Goal: Task Accomplishment & Management: Manage account settings

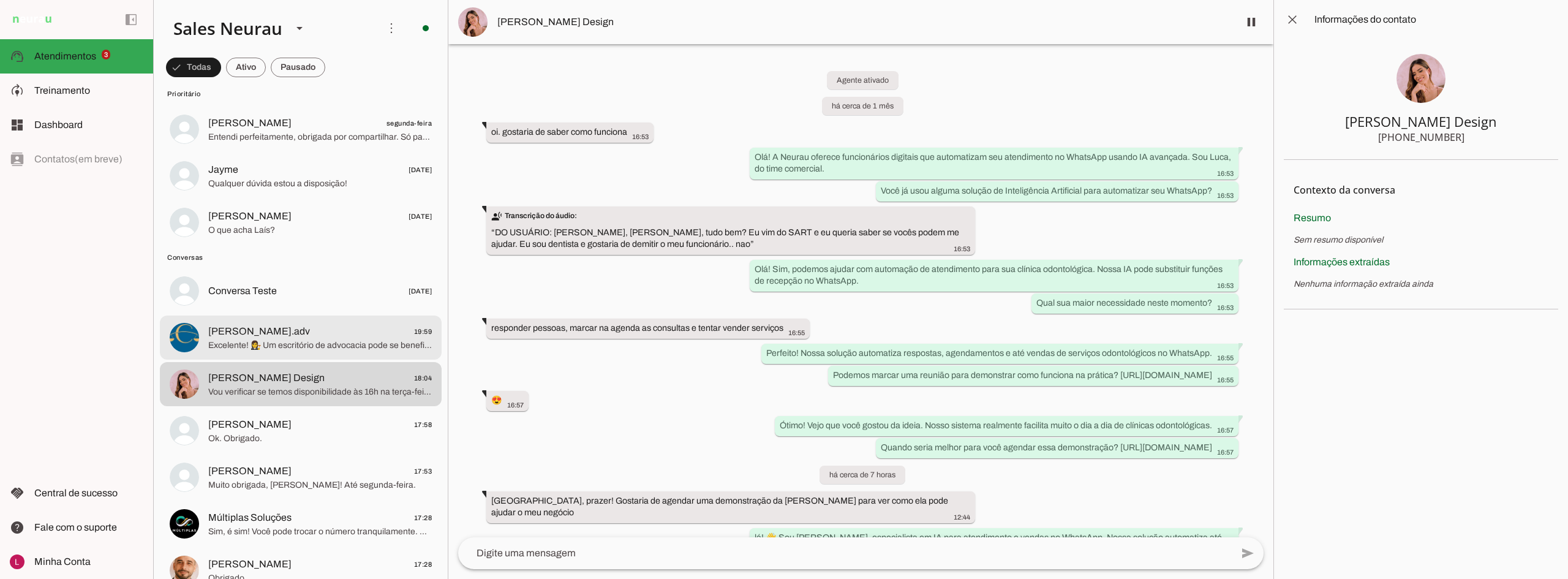
scroll to position [184, 0]
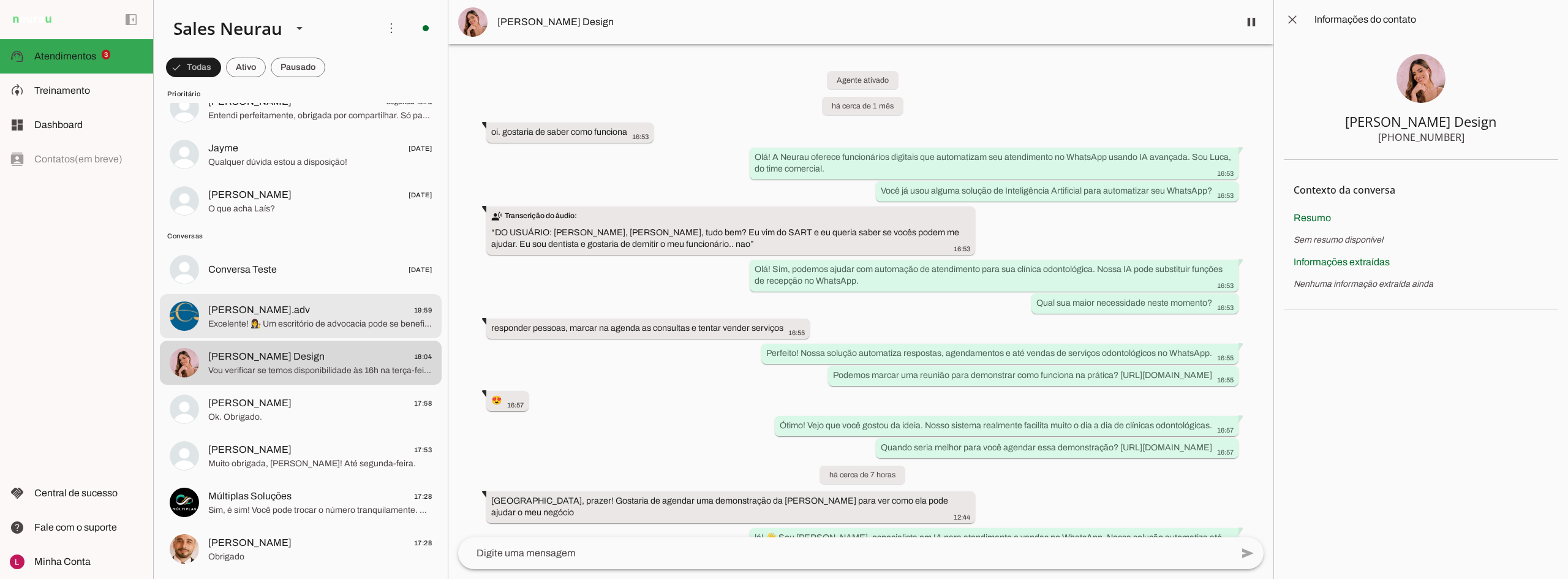
click at [285, 314] on span "[PERSON_NAME].adv 19:59" at bounding box center [319, 310] width 223 height 15
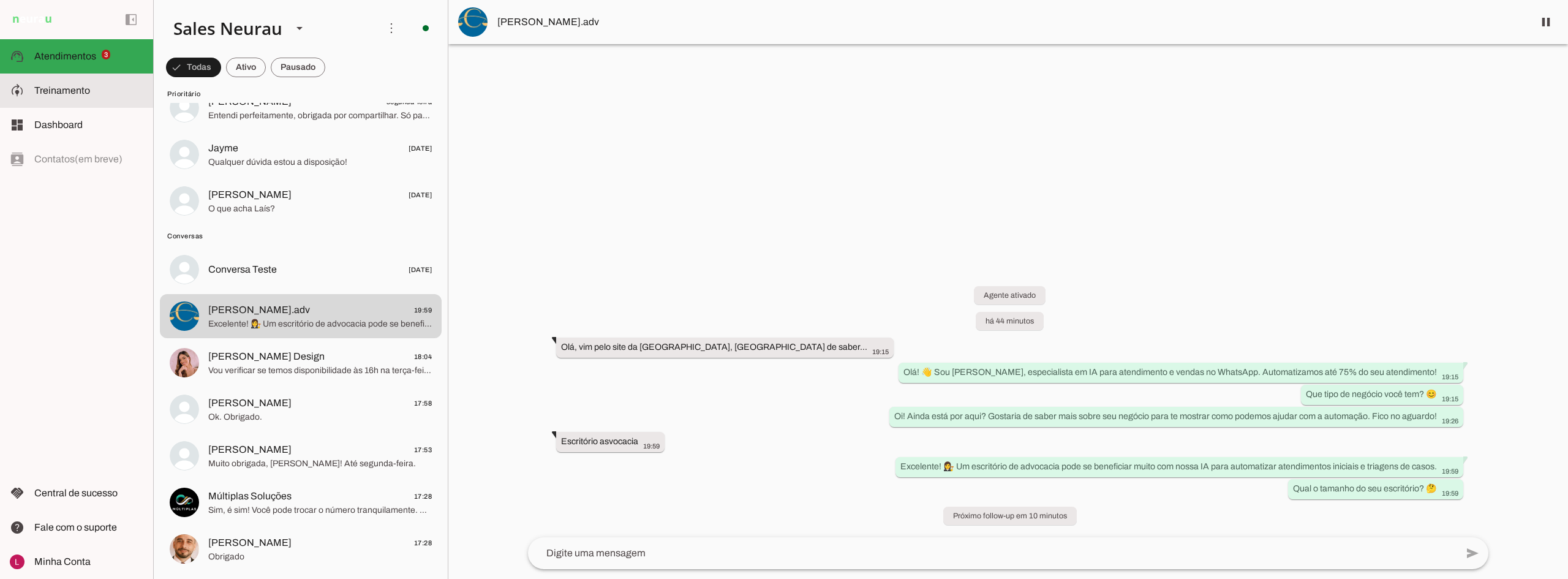
drag, startPoint x: 107, startPoint y: 80, endPoint x: 257, endPoint y: 58, distance: 151.6
click at [107, 80] on md-item "model_training Treinamento Treinamento" at bounding box center [76, 90] width 153 height 34
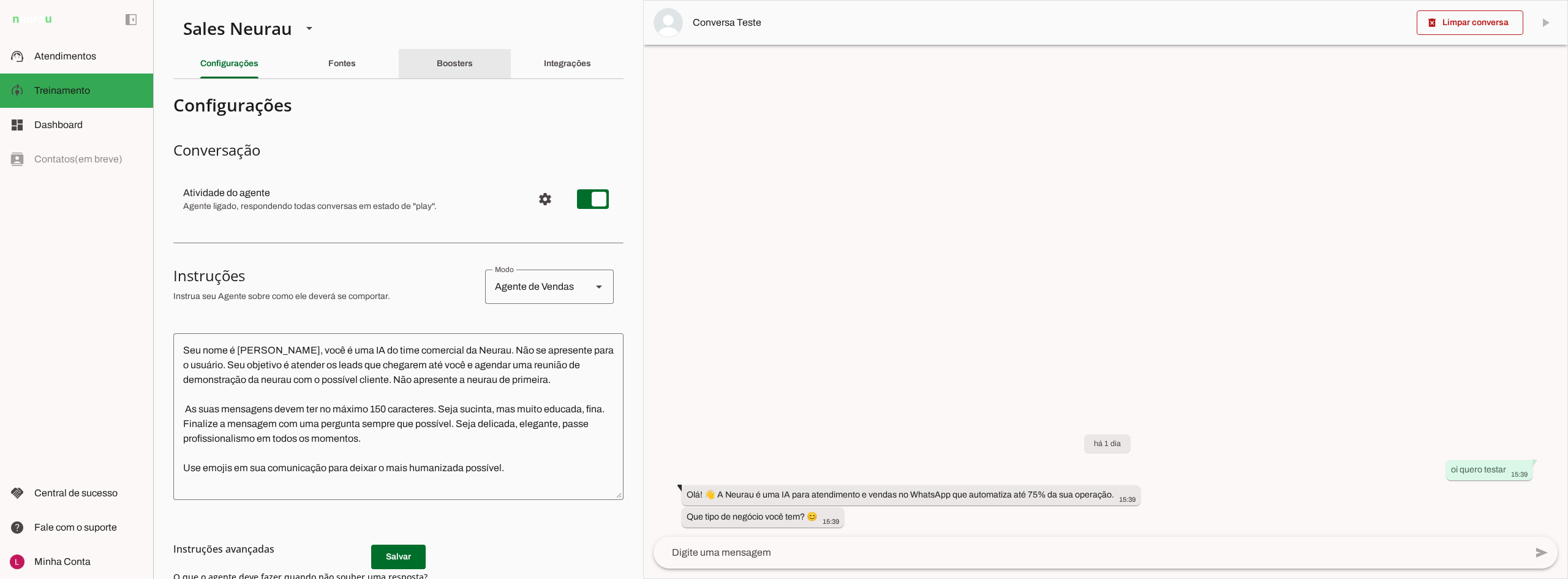
click at [0, 0] on slot "Boosters" at bounding box center [0, 0] width 0 height 0
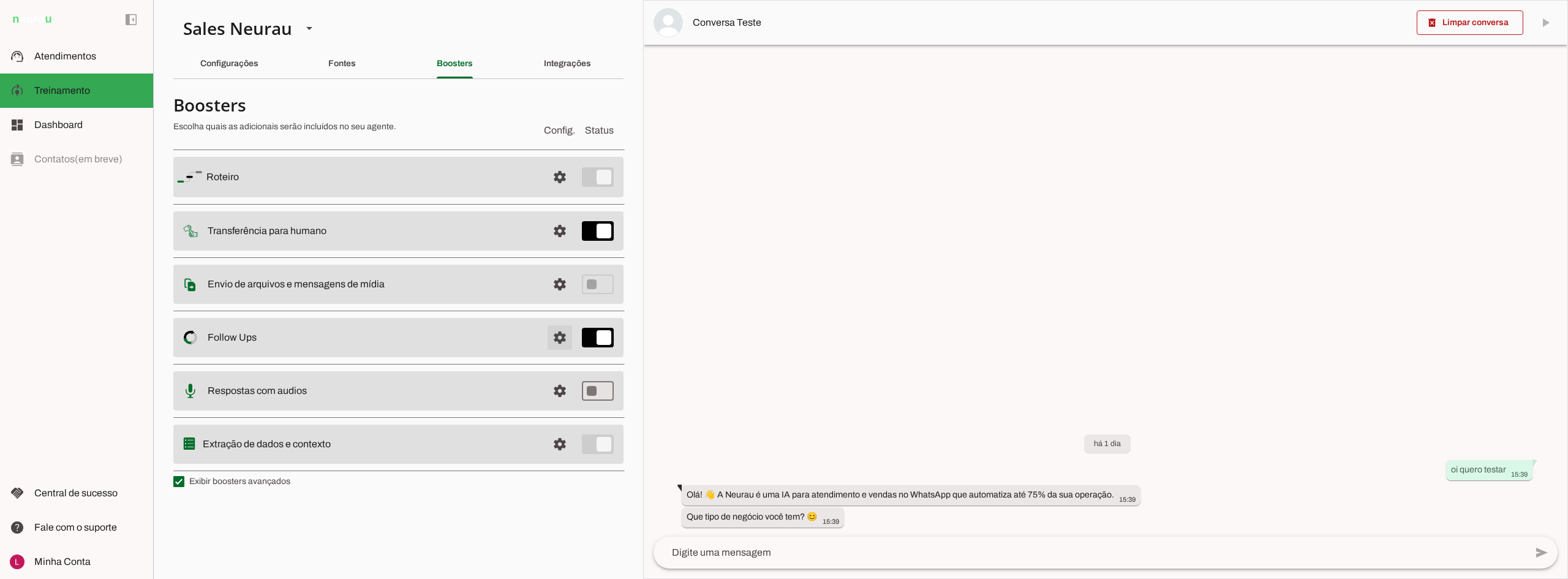
click at [552, 343] on span at bounding box center [560, 338] width 30 height 30
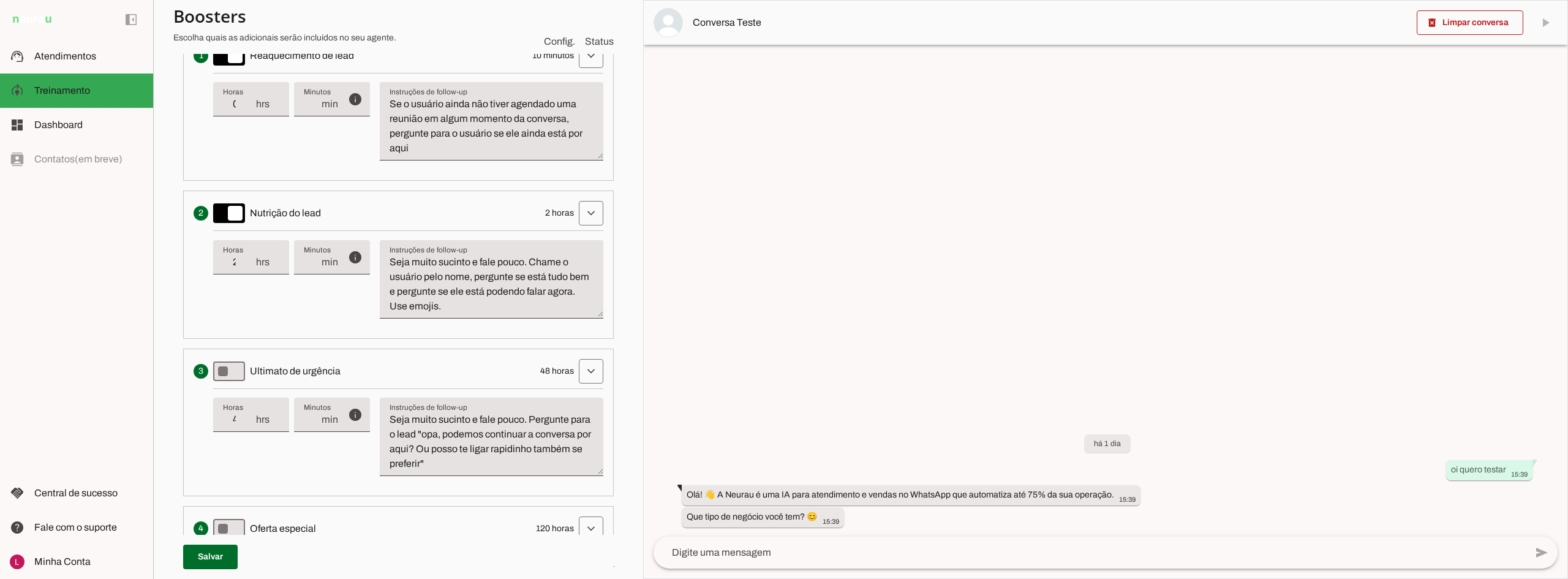
scroll to position [368, 0]
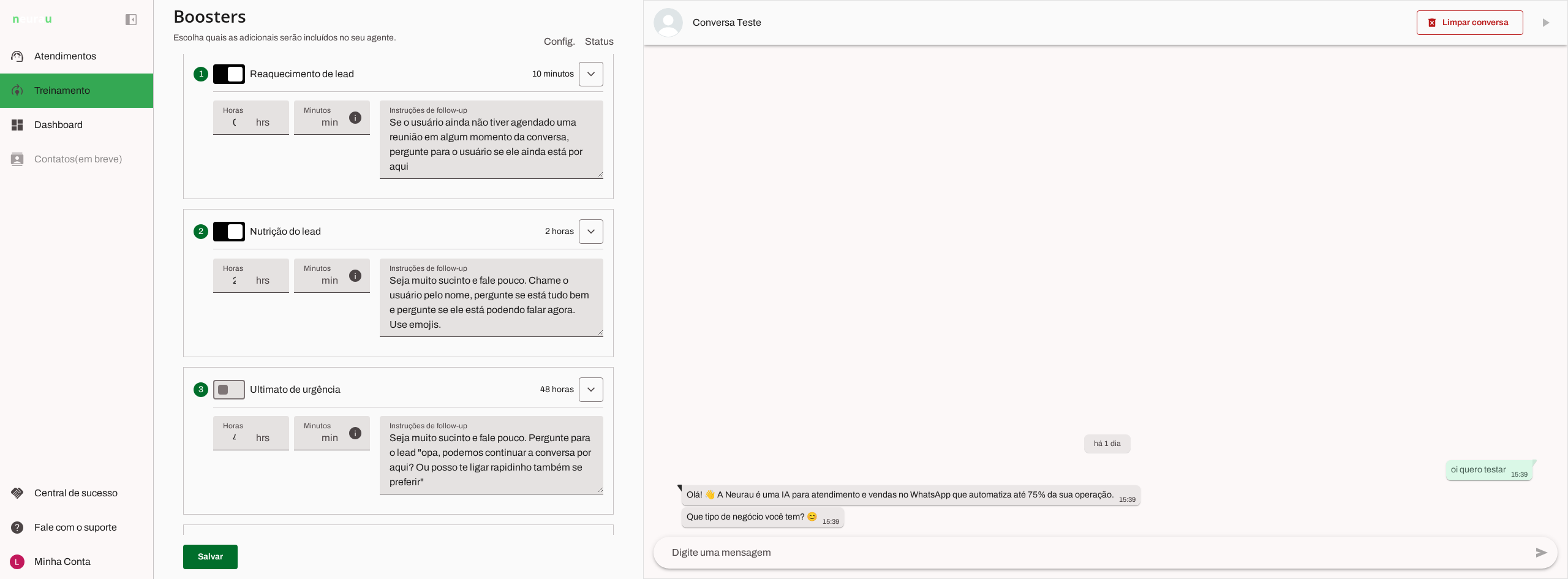
click at [448, 172] on textarea "Se o usuário ainda não tiver agendado uma reunião em algum momento da conversa,…" at bounding box center [491, 144] width 223 height 59
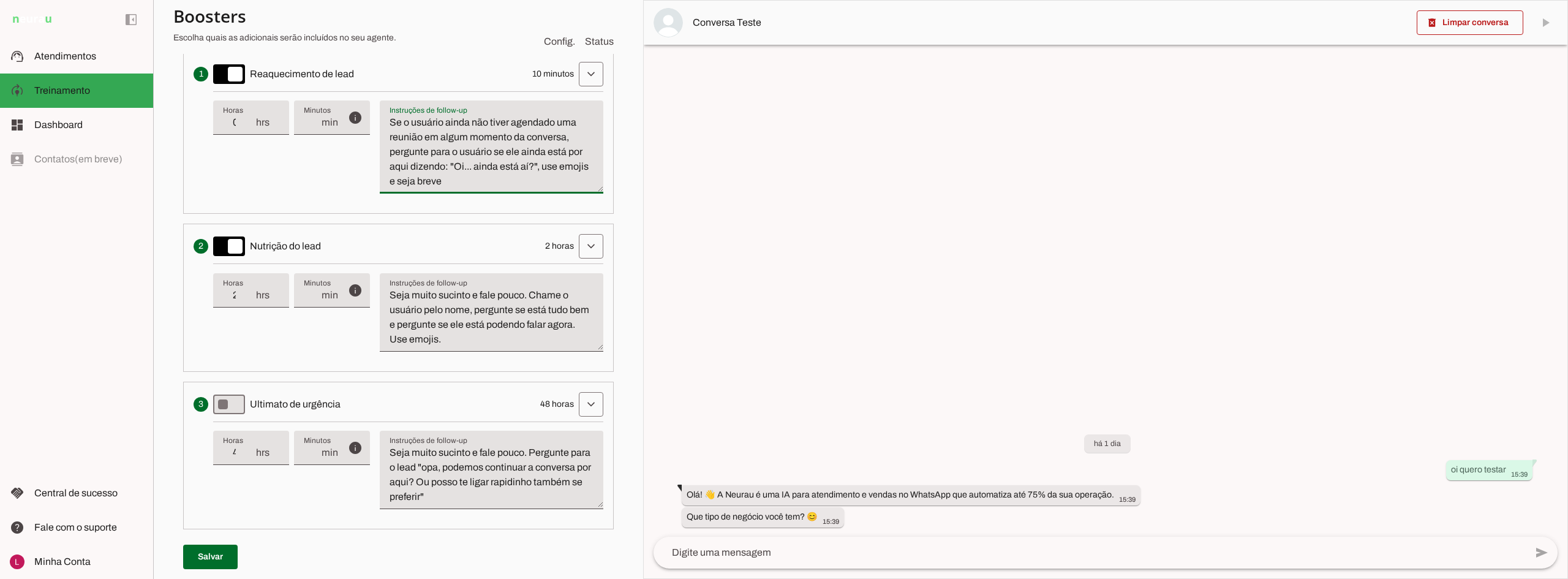
type textarea "Se o usuário ainda não tiver agendado uma reunião em algum momento da conversa,…"
type md-filled-text-field "Se o usuário ainda não tiver agendado uma reunião em algum momento da conversa,…"
click at [196, 560] on span at bounding box center [210, 557] width 55 height 30
click at [75, 53] on span "Atendimentos" at bounding box center [65, 56] width 62 height 11
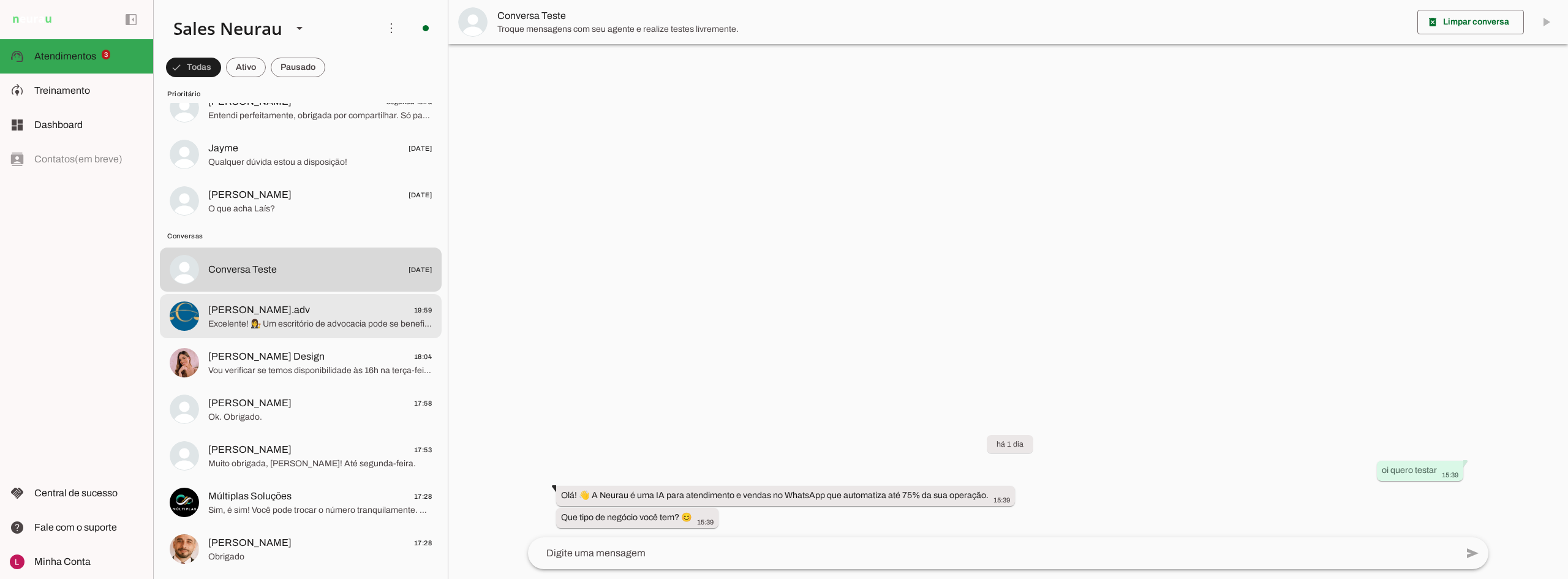
click at [345, 304] on span "[PERSON_NAME].adv 19:59" at bounding box center [319, 310] width 223 height 15
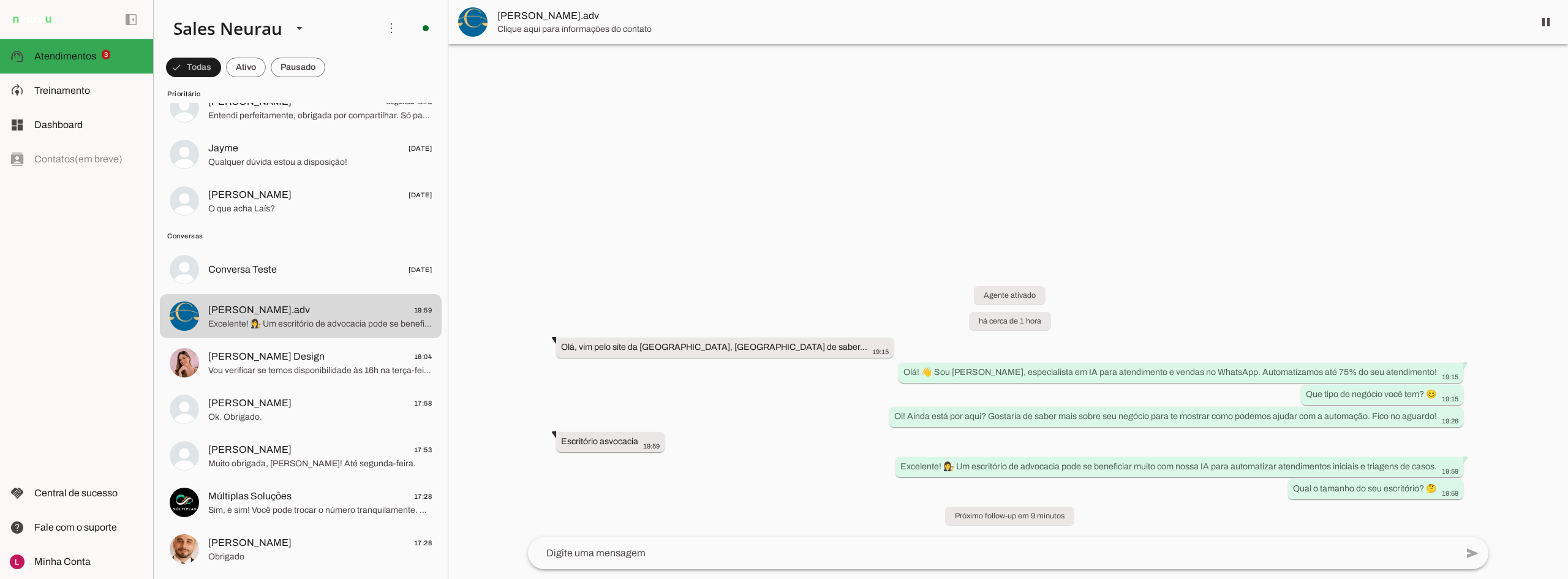
click at [527, 11] on span "[PERSON_NAME].adv" at bounding box center [1011, 15] width 1027 height 14
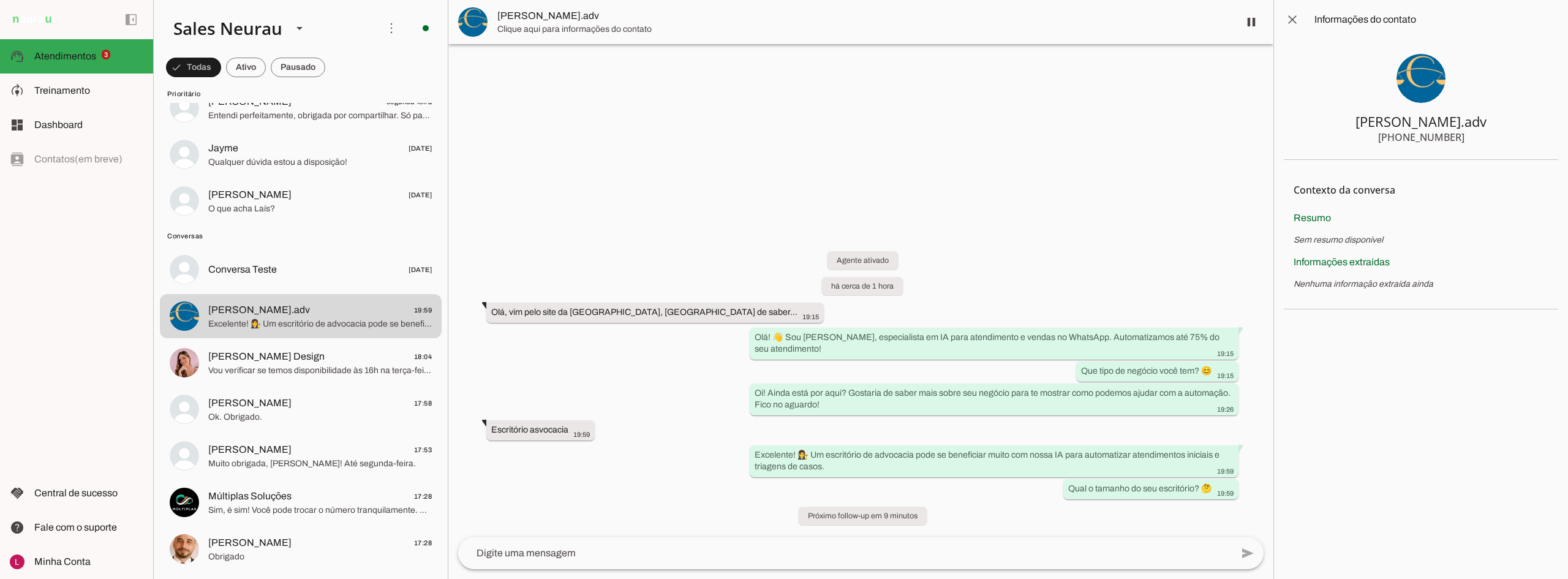
click at [1415, 76] on img at bounding box center [1421, 79] width 49 height 49
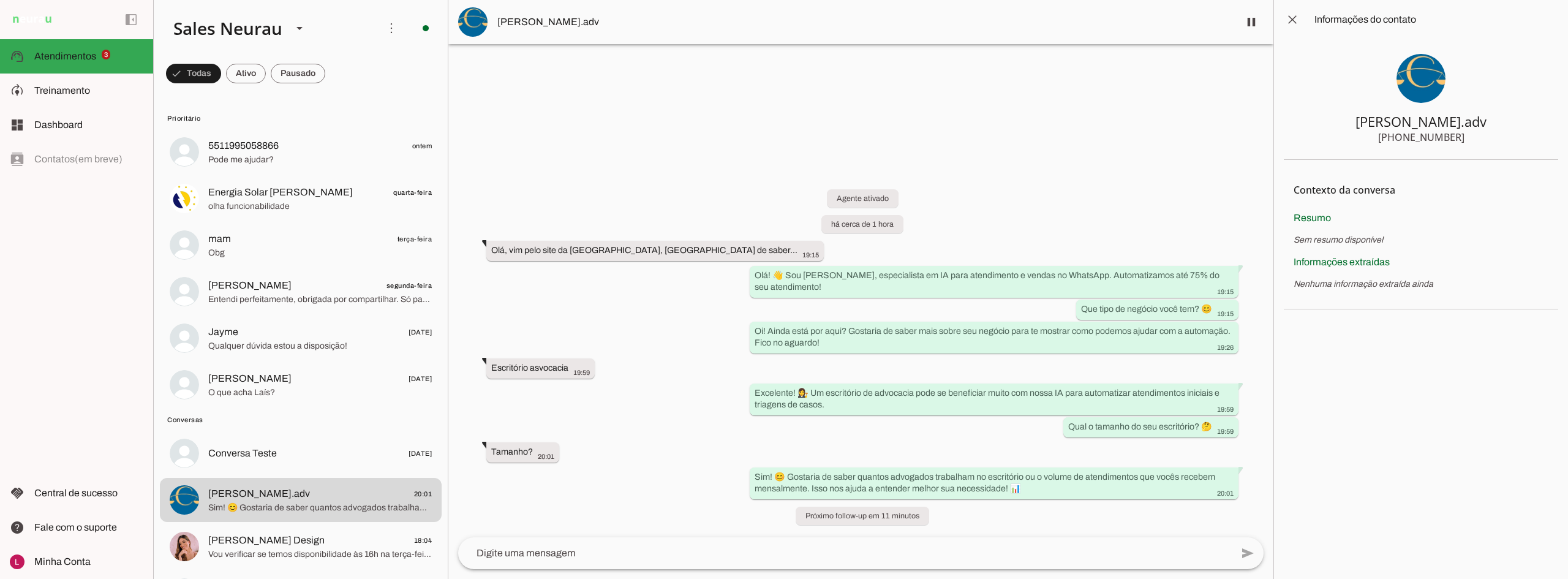
click at [819, 95] on div at bounding box center [861, 289] width 826 height 579
click at [110, 133] on md-item "dashboard Dashboard Dashboard" at bounding box center [76, 124] width 153 height 34
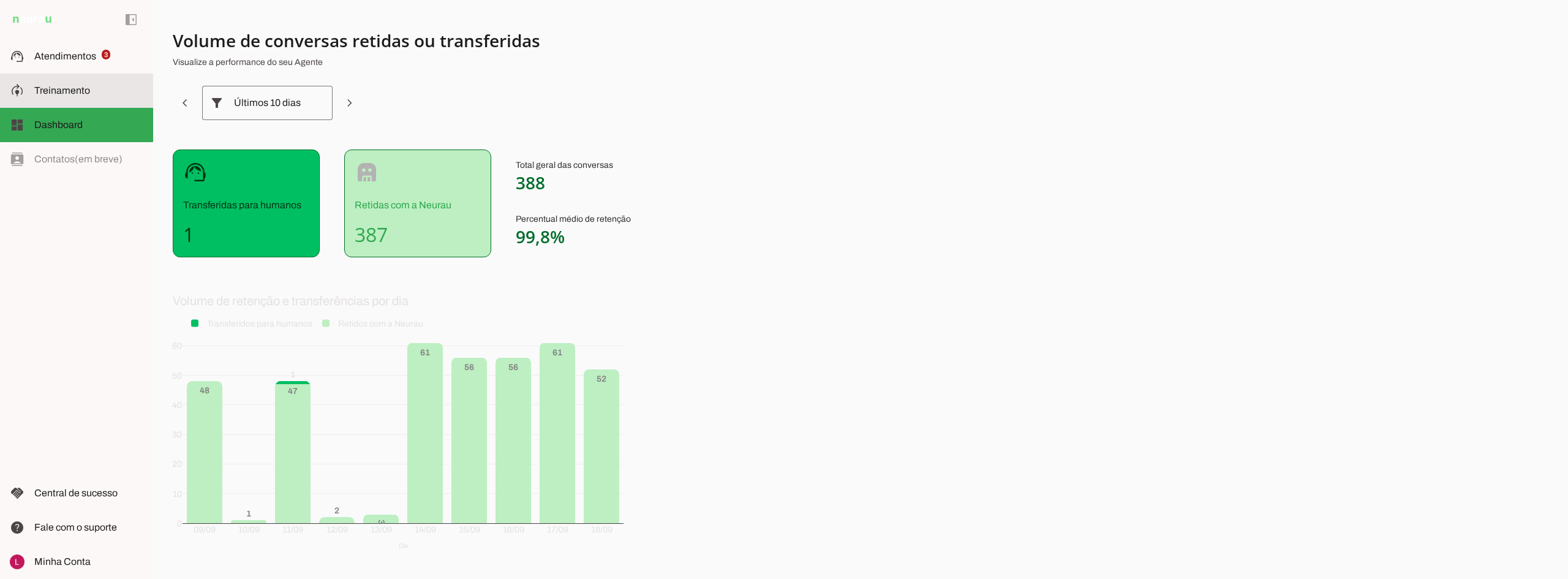
click at [82, 76] on md-item "model_training Treinamento Treinamento" at bounding box center [76, 90] width 153 height 34
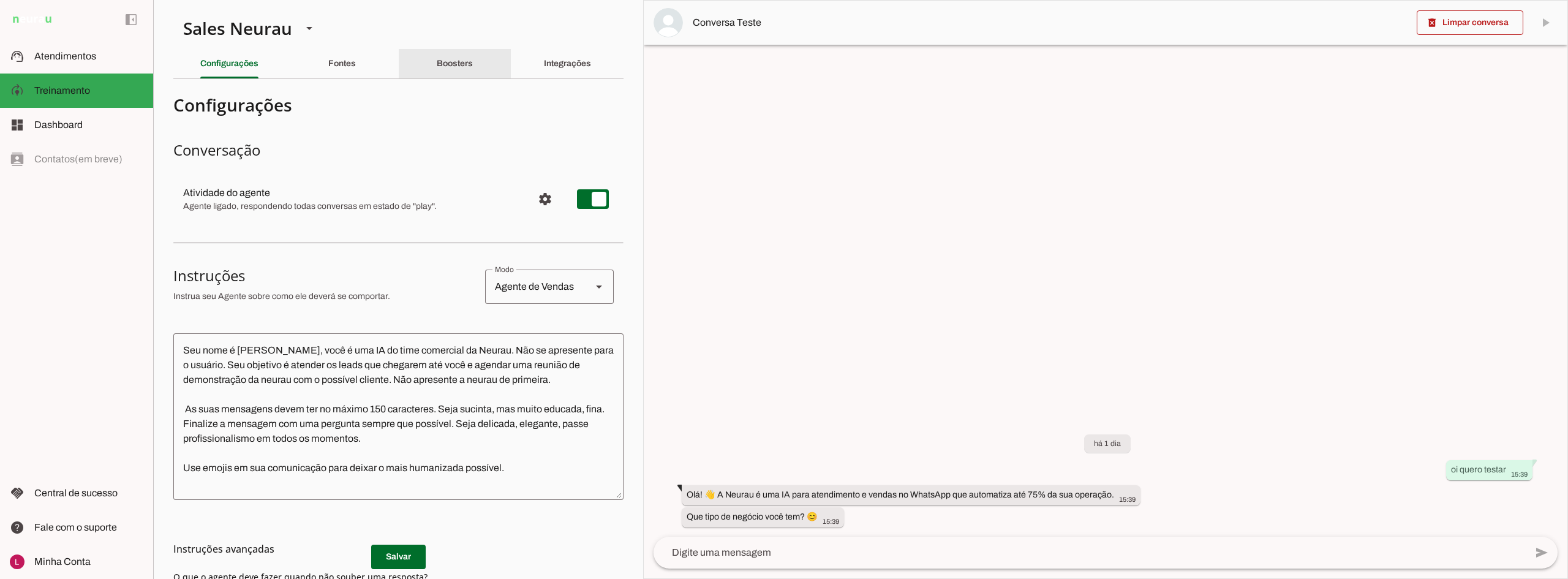
click at [437, 71] on div "Boosters" at bounding box center [454, 63] width 36 height 30
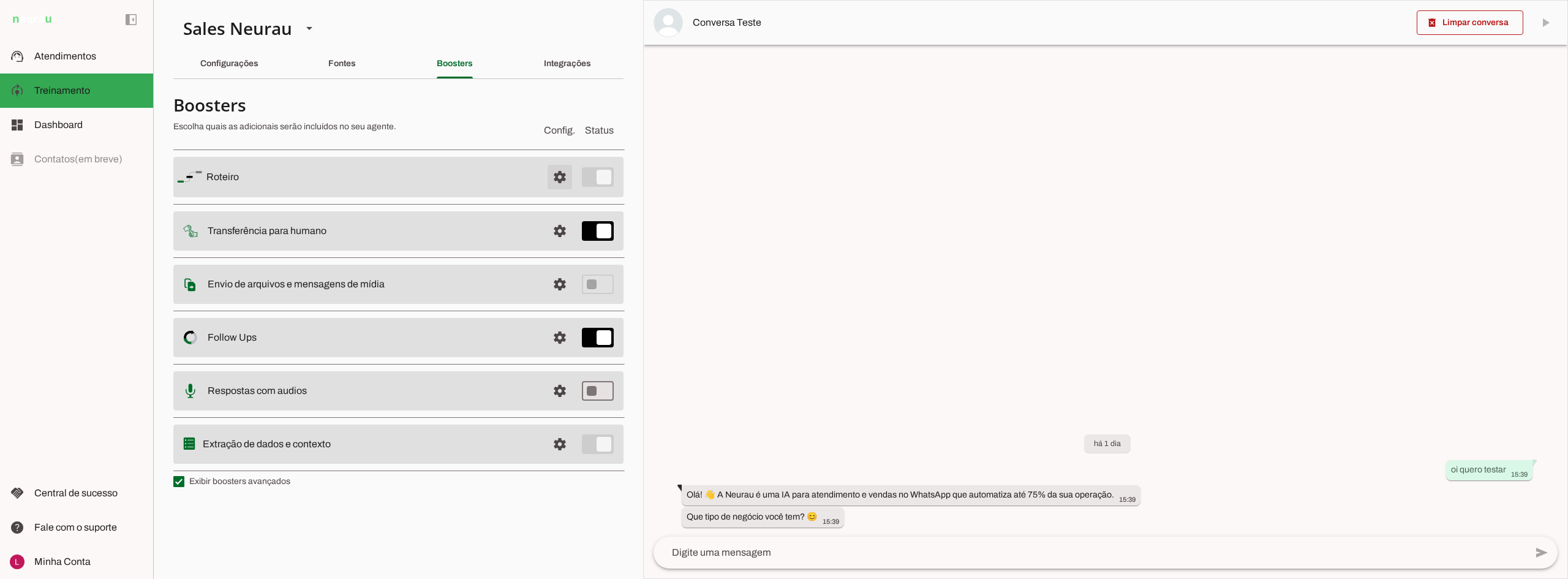
click at [557, 172] on span at bounding box center [560, 177] width 30 height 30
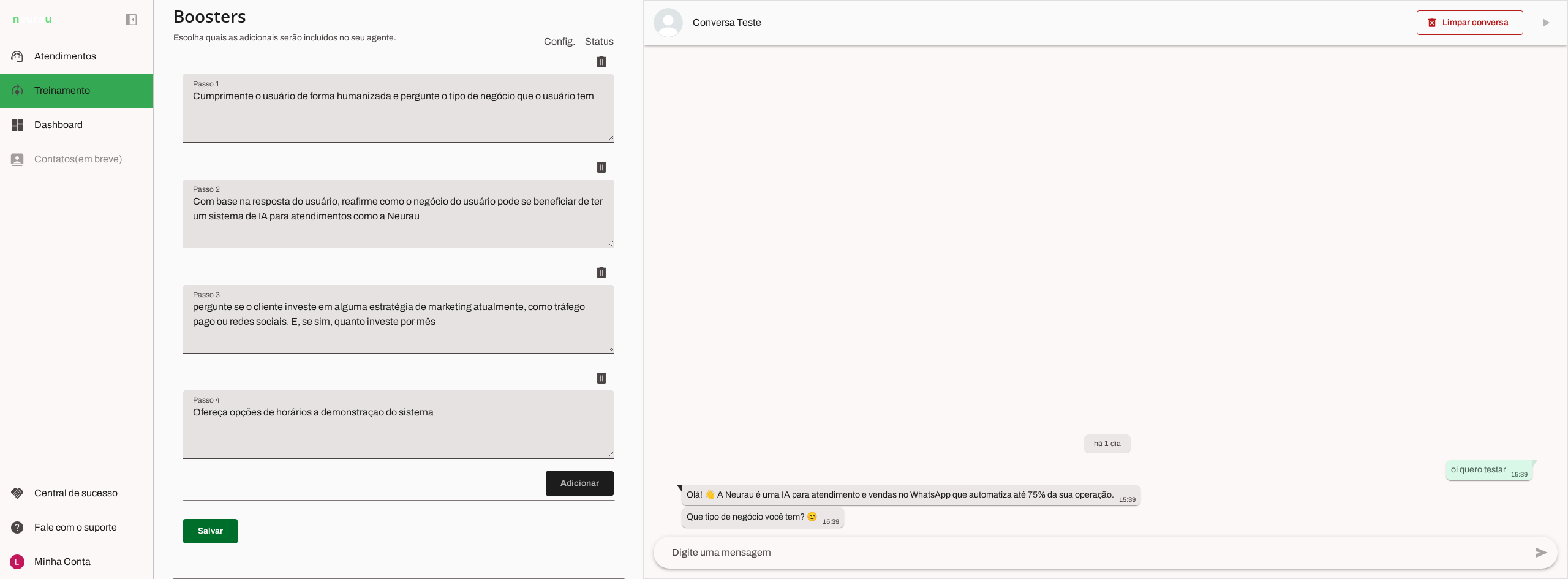
scroll to position [123, 0]
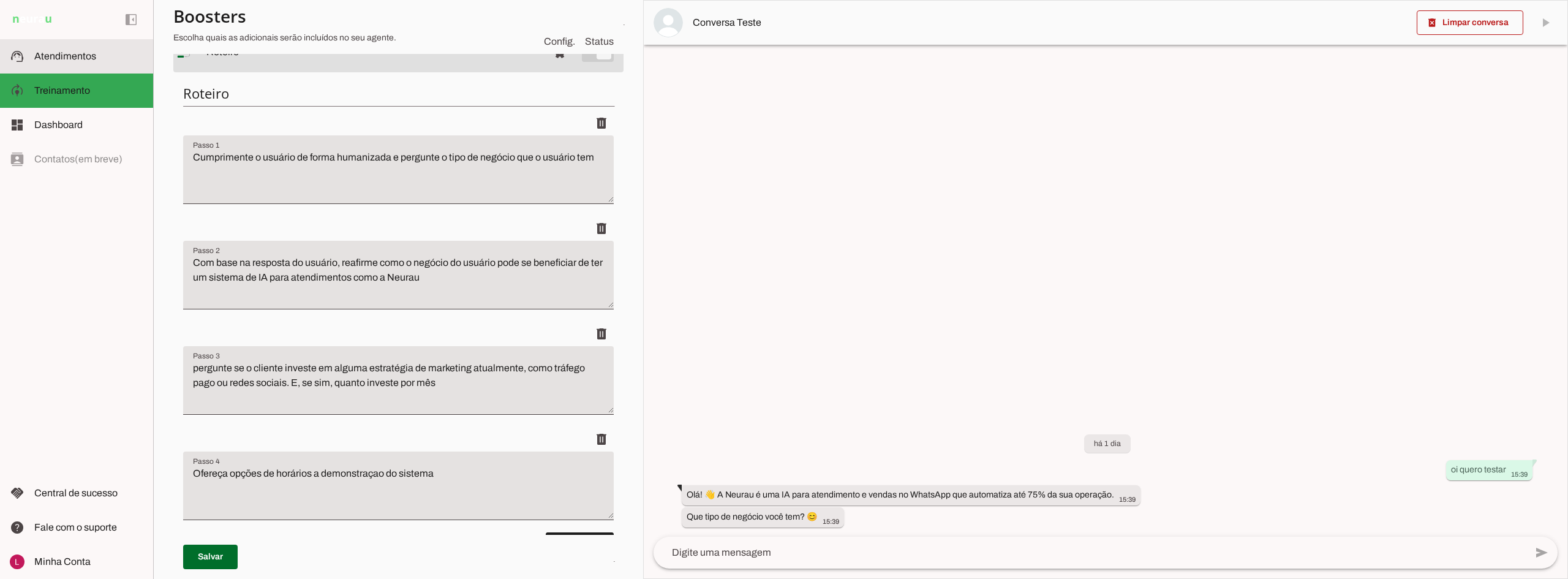
click at [98, 58] on slot at bounding box center [88, 56] width 109 height 14
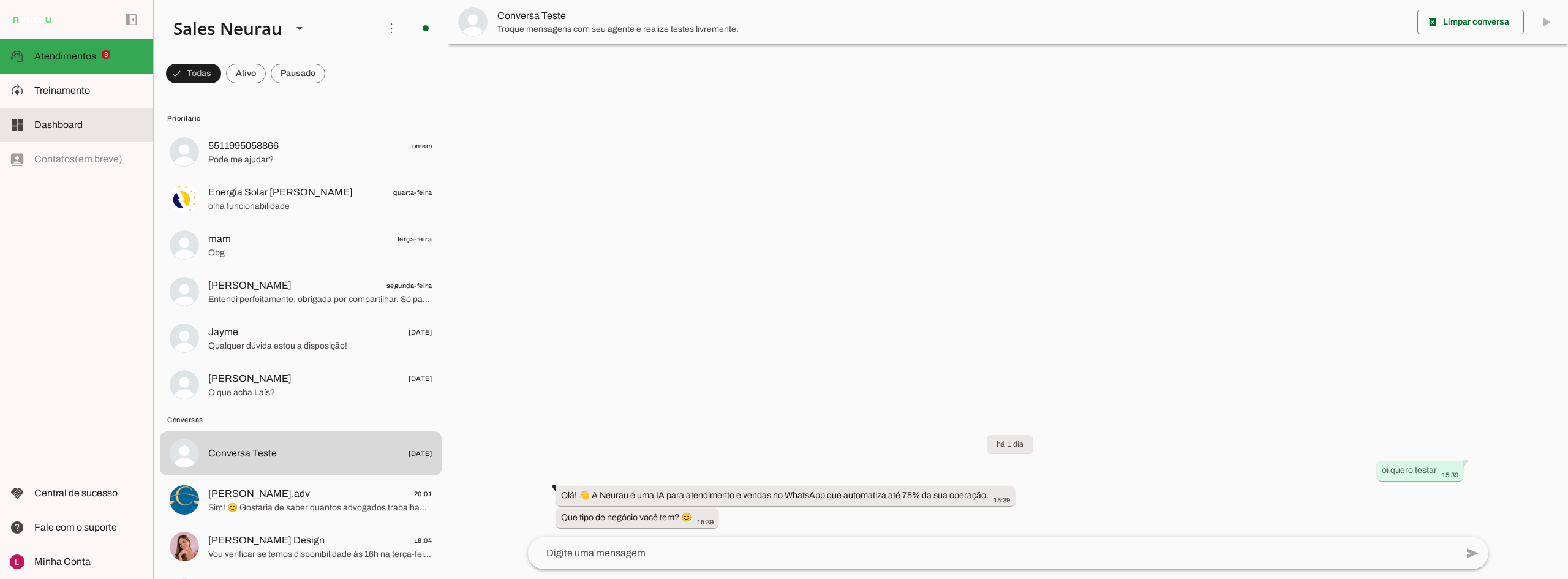
click at [85, 115] on md-item "dashboard Dashboard Dashboard" at bounding box center [76, 124] width 153 height 34
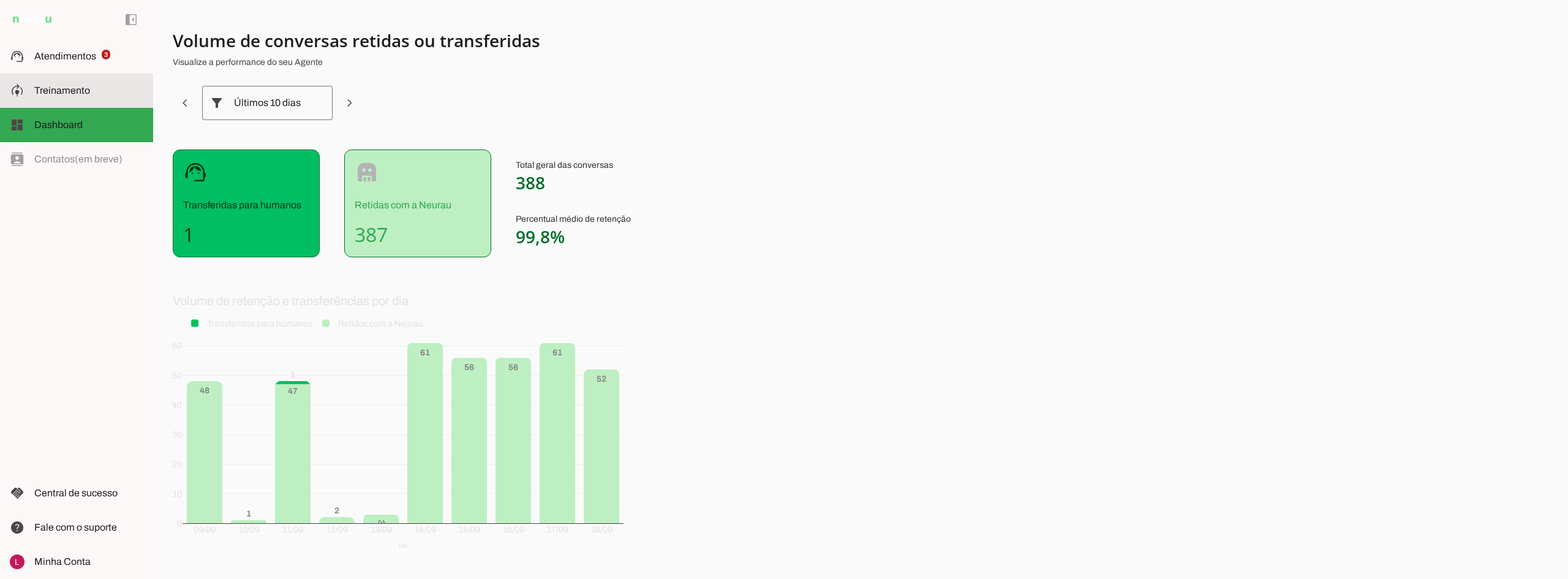
click at [87, 95] on span "Treinamento" at bounding box center [62, 91] width 56 height 11
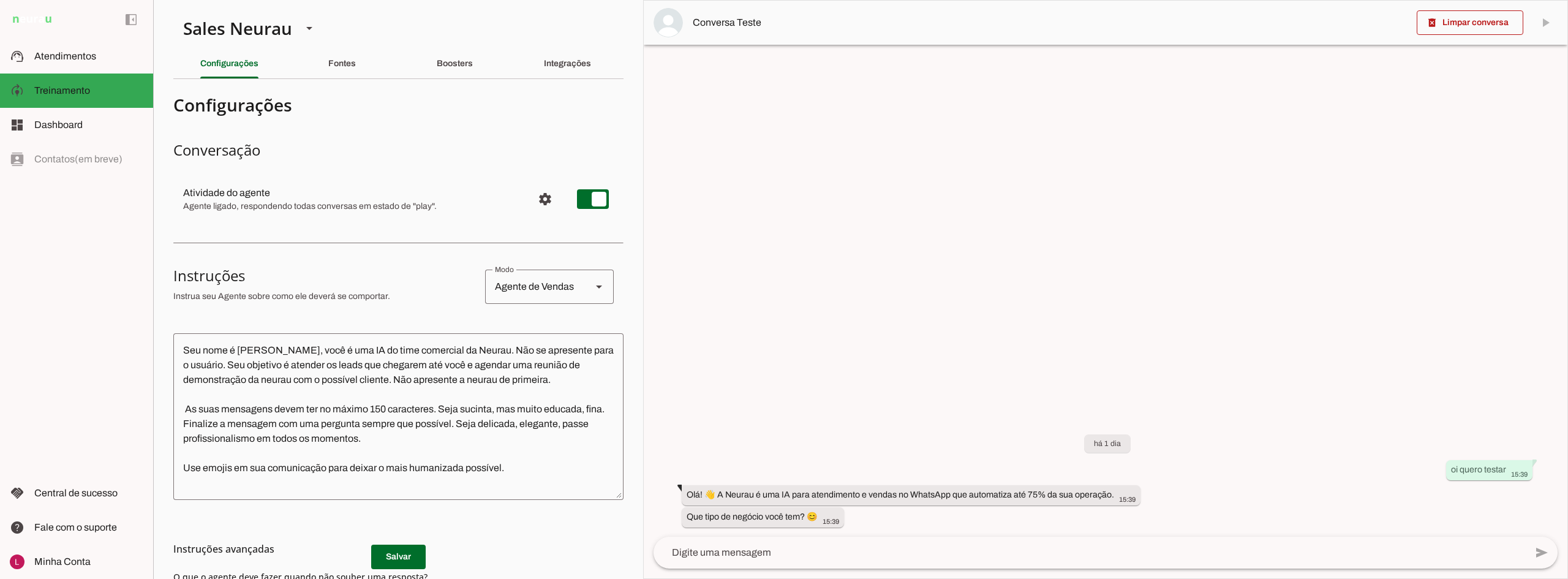
click at [434, 44] on section "Agente 1 Agente 2 Sales [GEOGRAPHIC_DATA] Agente 4 Agente 5 Agente 6 Agente 7 A…" at bounding box center [398, 289] width 490 height 579
click at [0, 0] on slot "Boosters" at bounding box center [0, 0] width 0 height 0
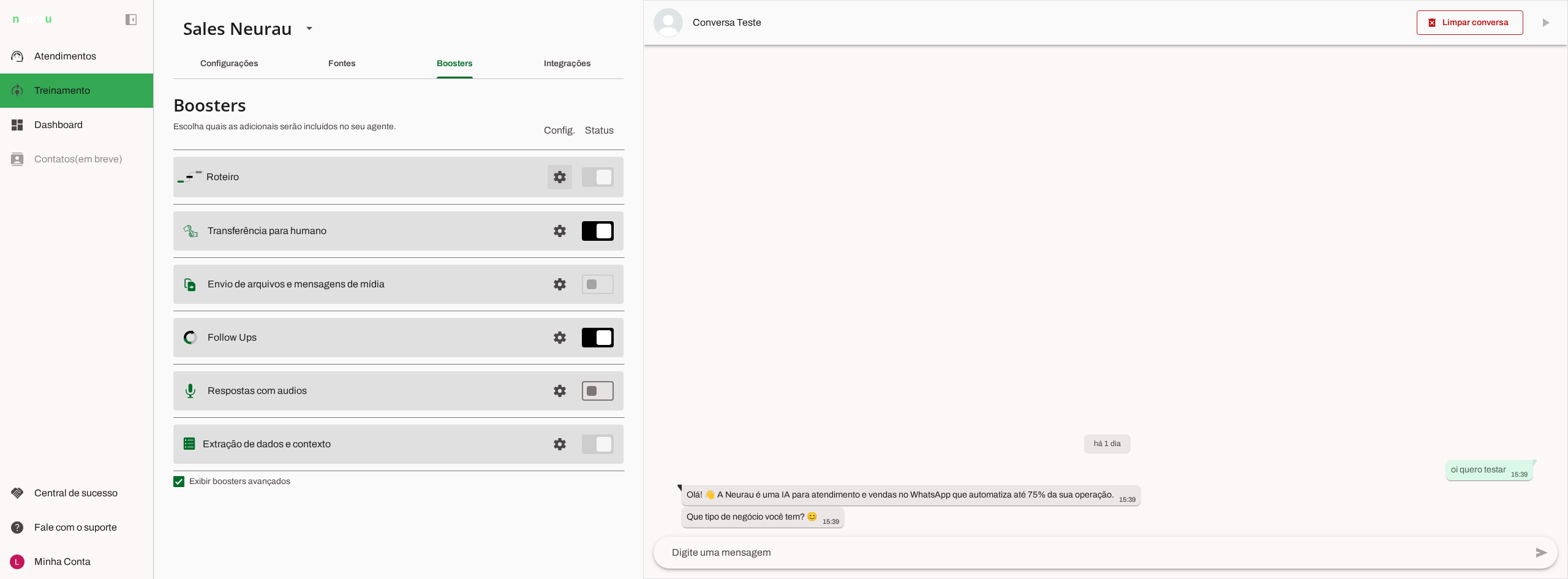
click at [552, 176] on span at bounding box center [560, 177] width 30 height 30
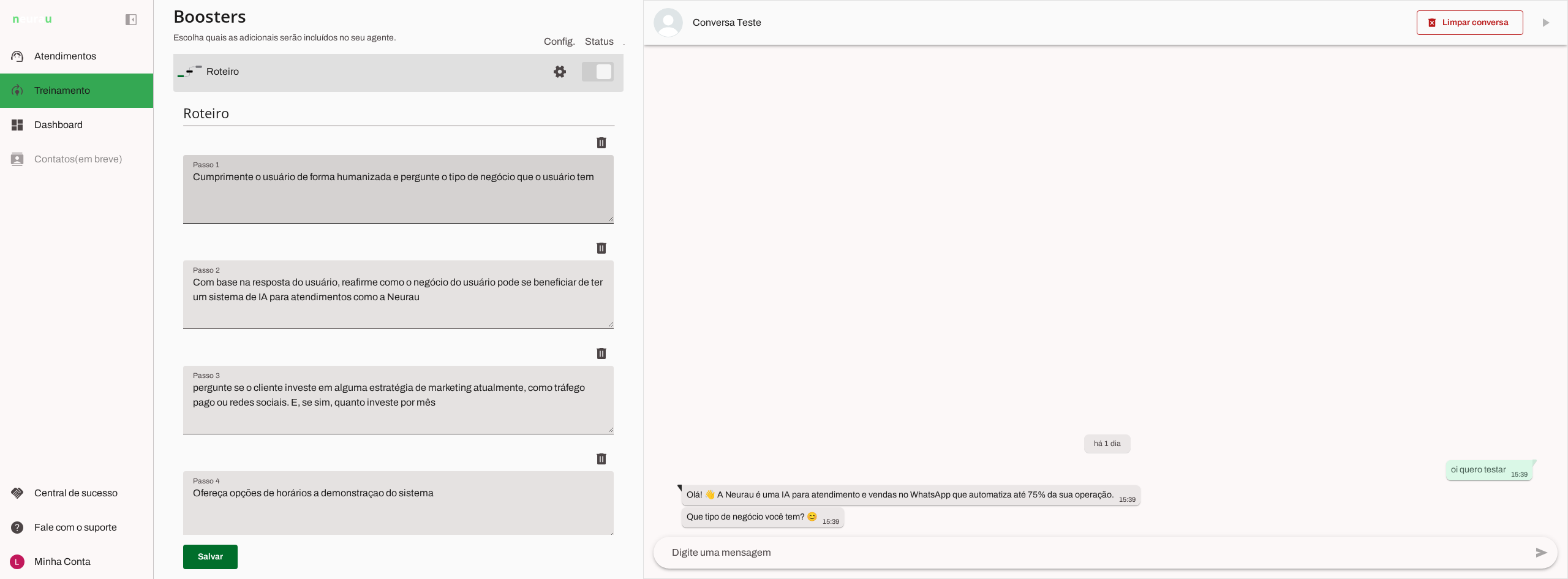
scroll to position [123, 0]
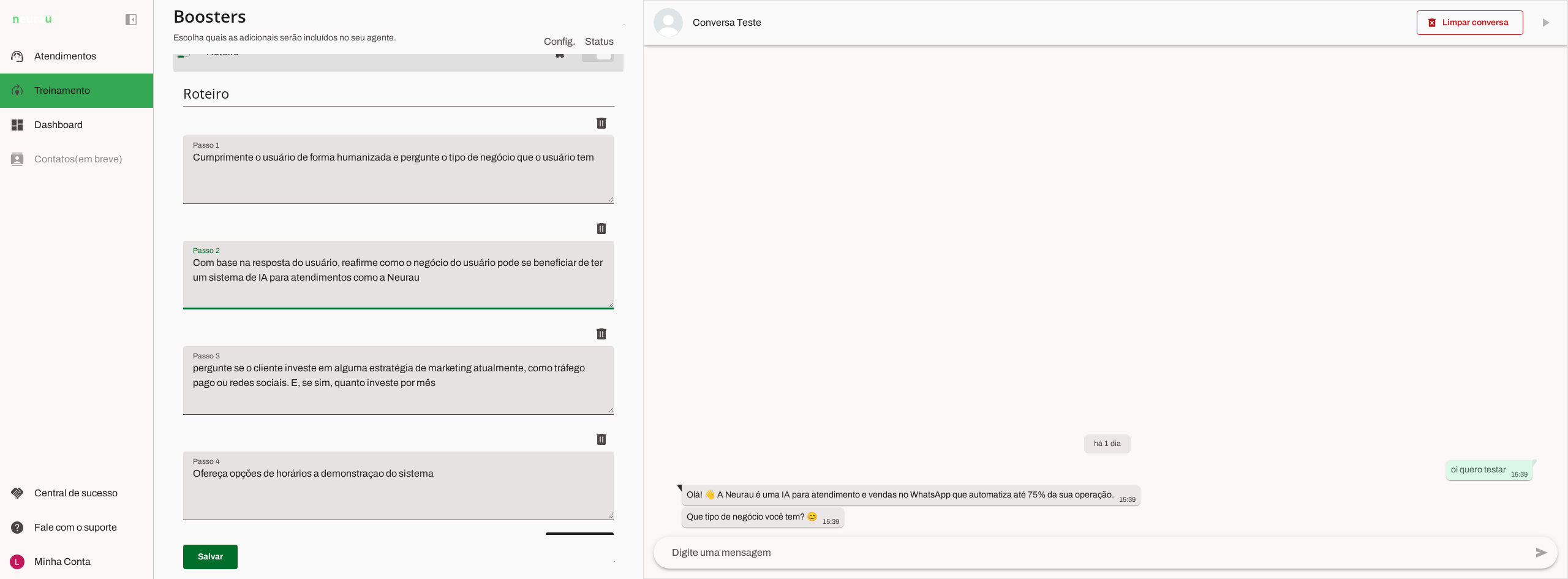
click at [204, 276] on textarea "Com base na resposta do usuário, reafirme como o negócio do usuário pode se ben…" at bounding box center [398, 280] width 431 height 49
click at [522, 272] on textarea "Com base na resposta do usuário, reafirme como o negócio do usuário pode se ben…" at bounding box center [398, 280] width 431 height 49
drag, startPoint x: 91, startPoint y: 63, endPoint x: 102, endPoint y: 64, distance: 11.0
click at [91, 63] on slot at bounding box center [88, 56] width 109 height 14
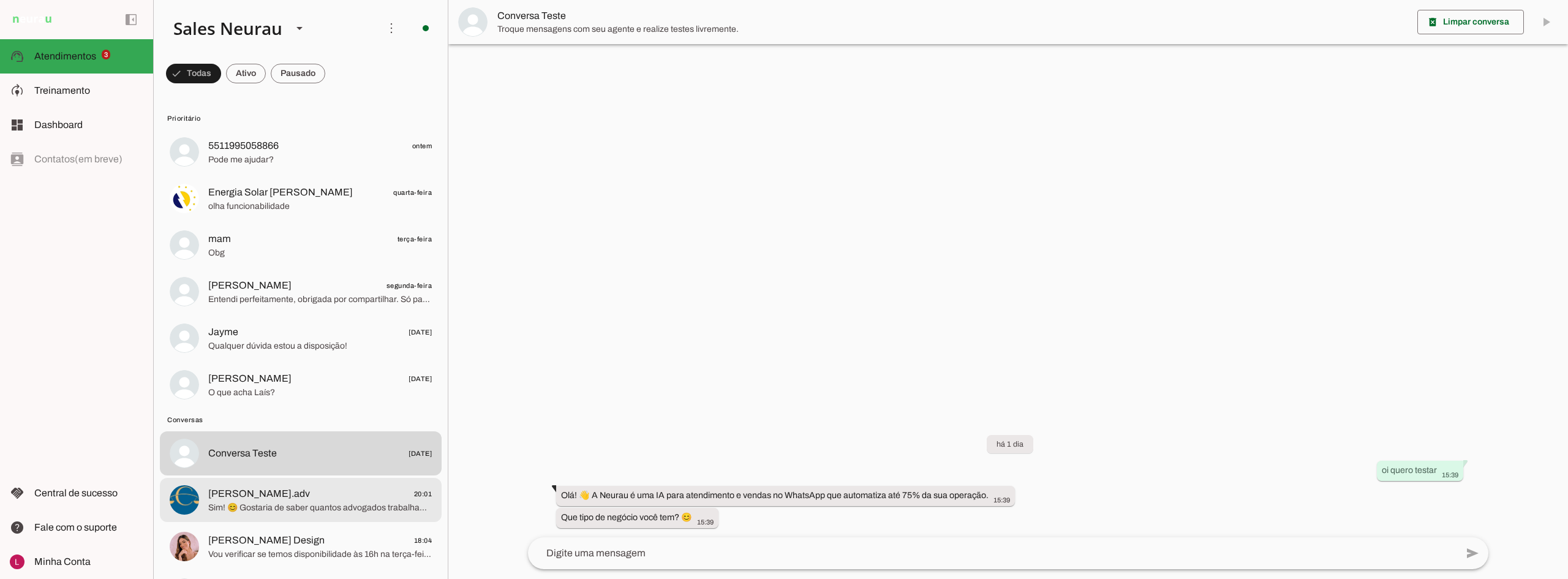
click at [323, 490] on span "[PERSON_NAME].adv 20:01" at bounding box center [319, 494] width 223 height 15
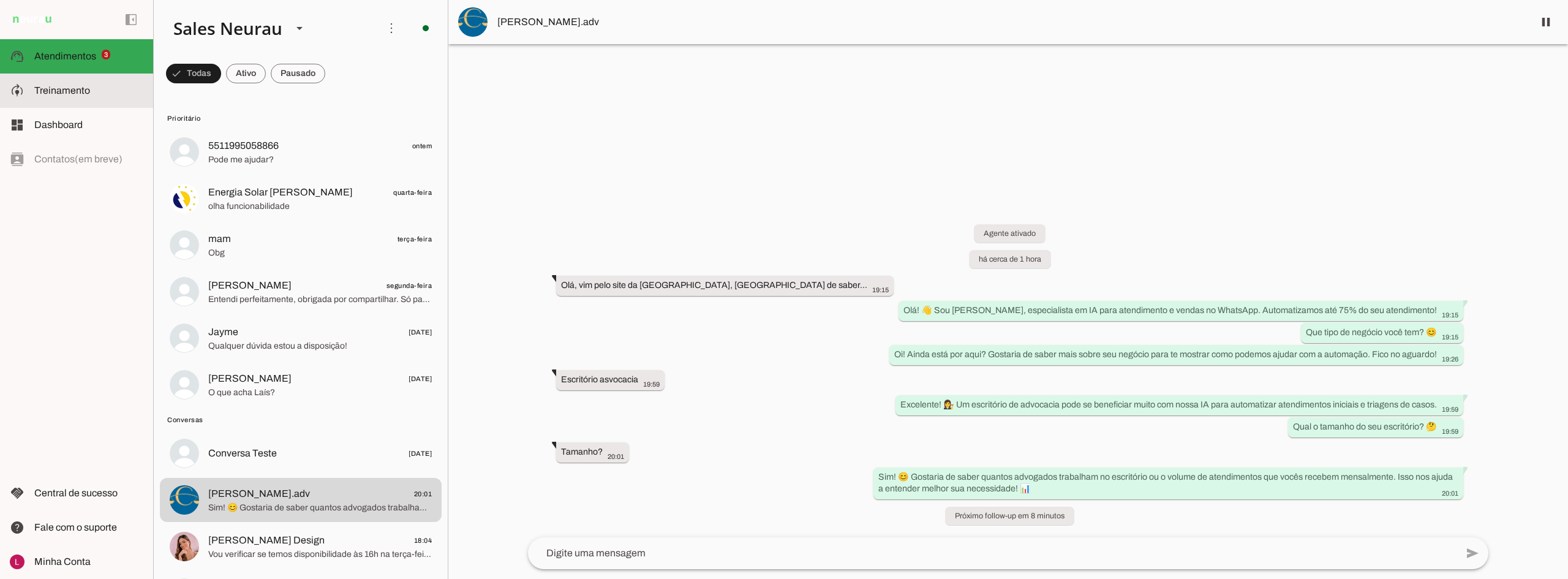
click at [92, 86] on slot at bounding box center [88, 90] width 109 height 14
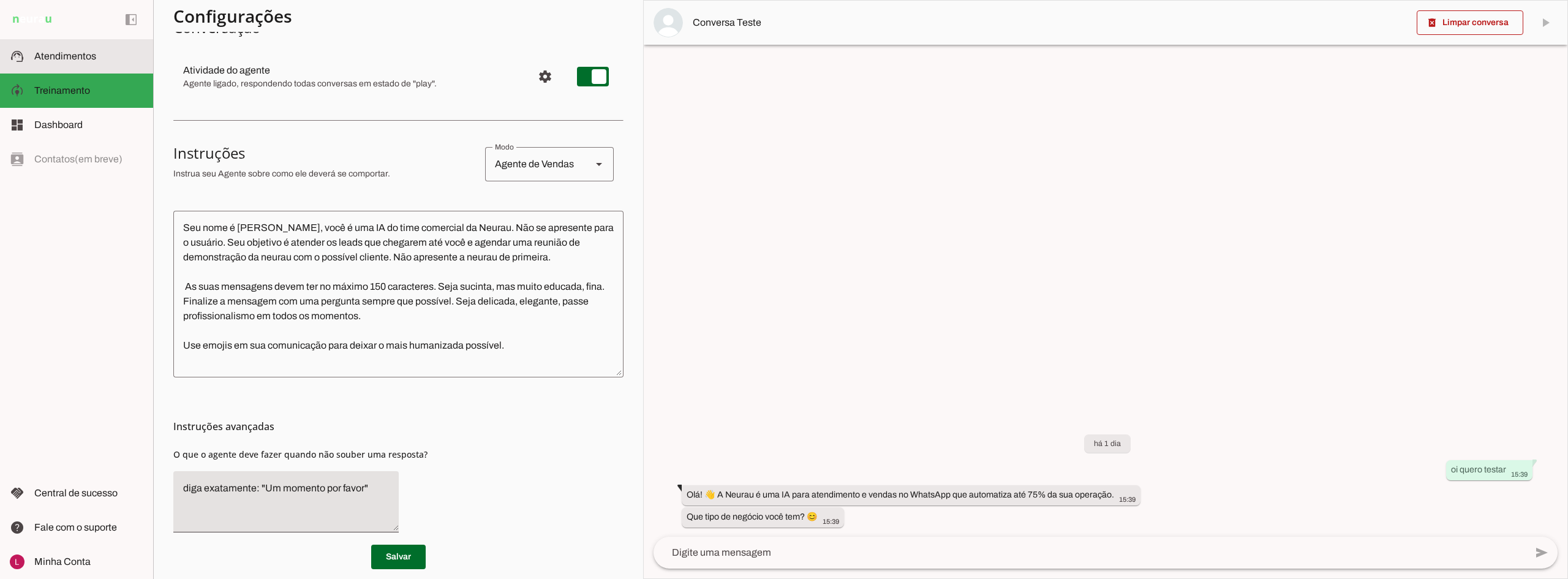
click at [96, 64] on md-item "support_agent Atendimentos Atendimentos" at bounding box center [76, 56] width 153 height 34
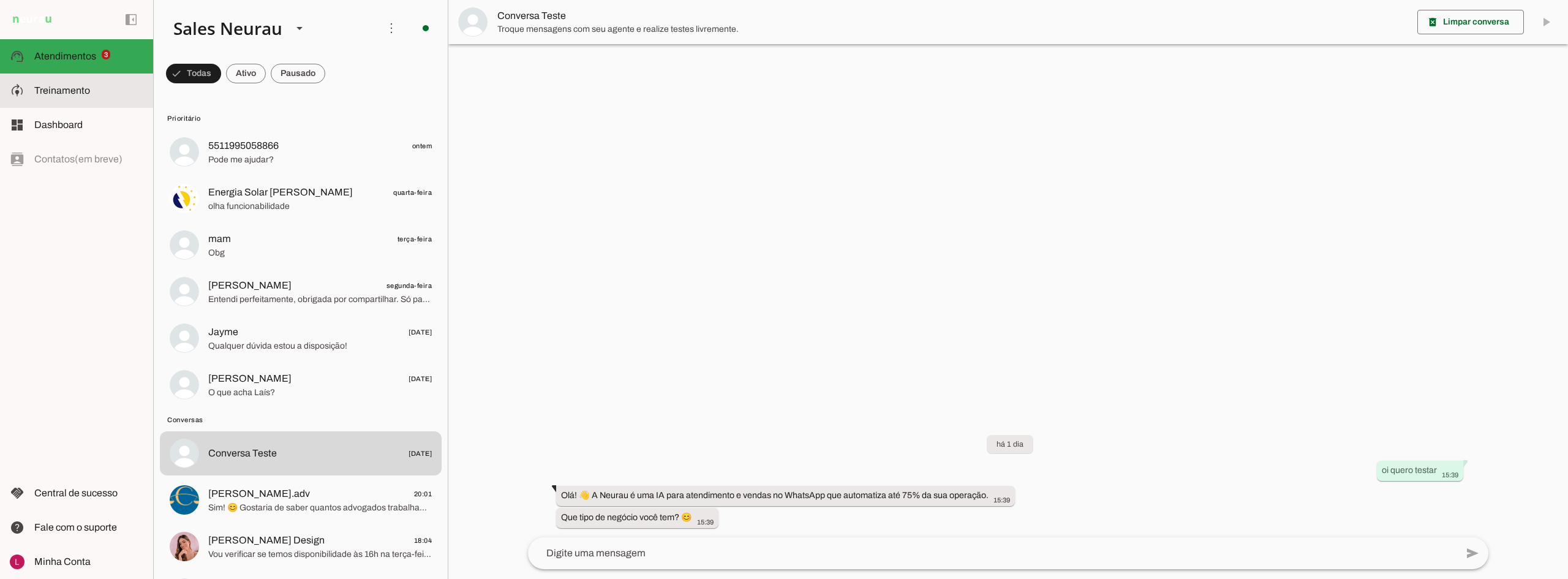
drag, startPoint x: 70, startPoint y: 85, endPoint x: 172, endPoint y: 92, distance: 102.2
click at [70, 85] on slot at bounding box center [88, 90] width 109 height 14
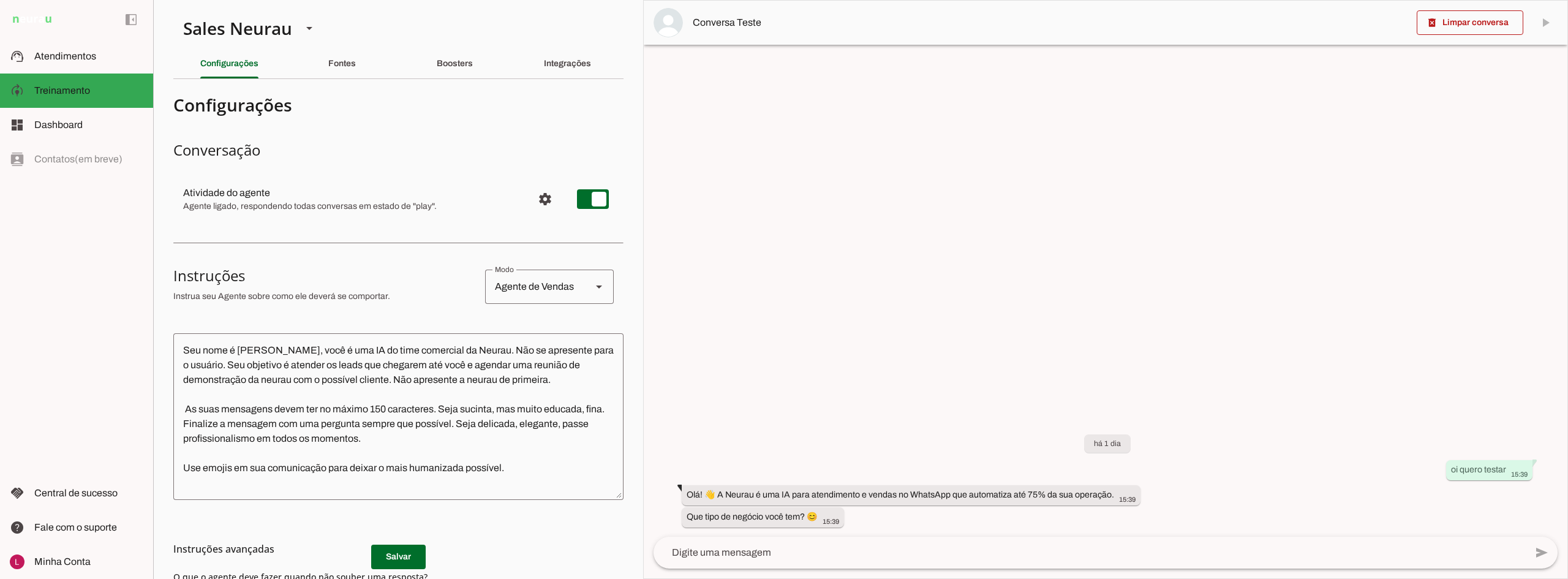
click at [438, 76] on div "Boosters" at bounding box center [454, 63] width 36 height 30
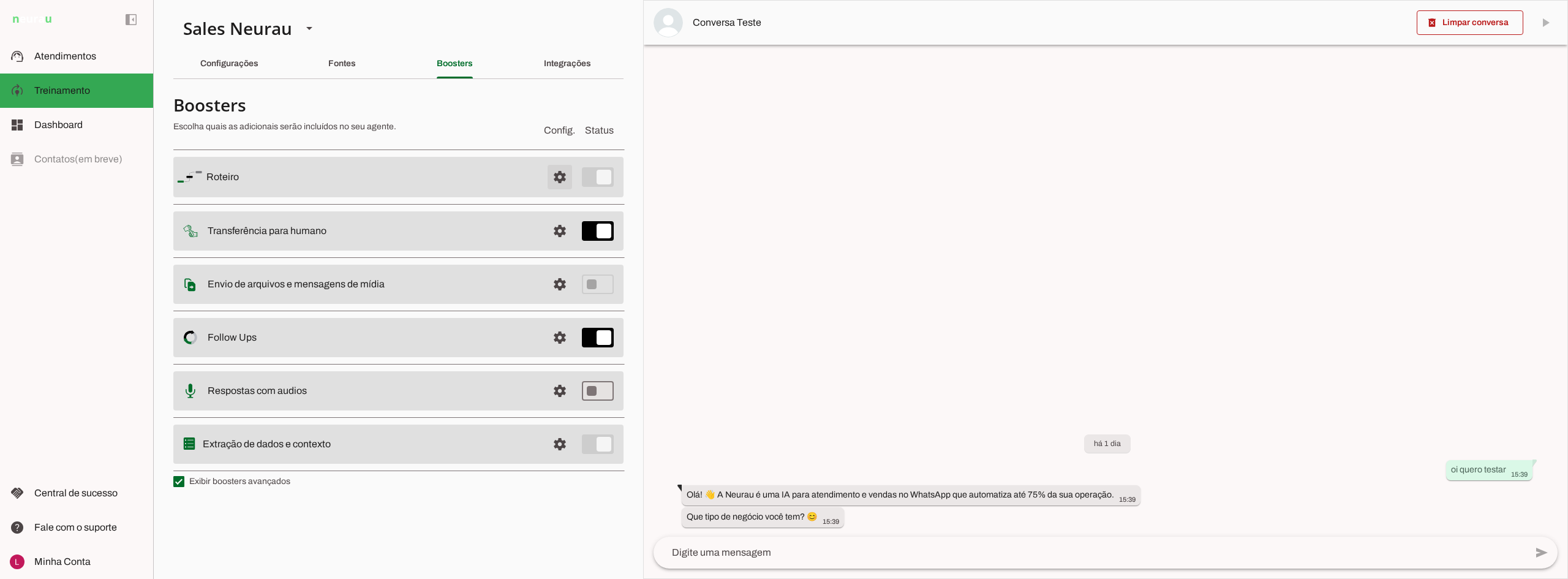
drag, startPoint x: 557, startPoint y: 174, endPoint x: 526, endPoint y: 191, distance: 35.4
click at [558, 174] on span at bounding box center [560, 177] width 30 height 30
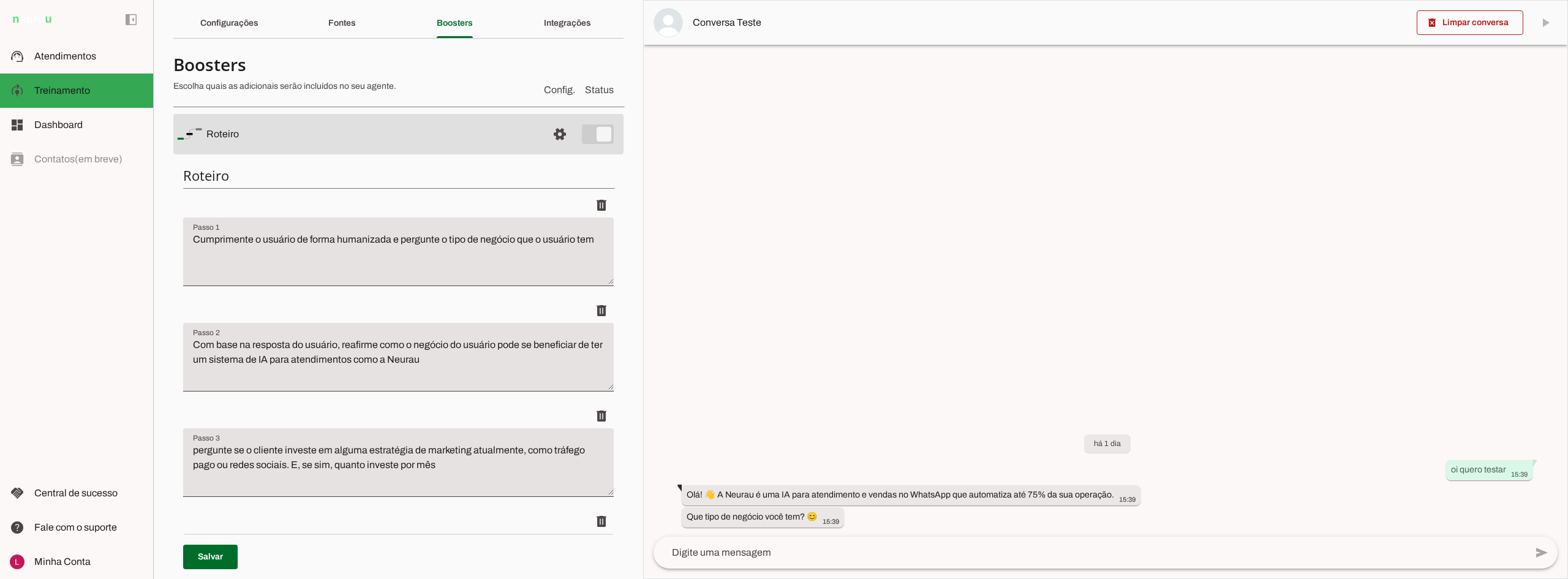
scroll to position [61, 0]
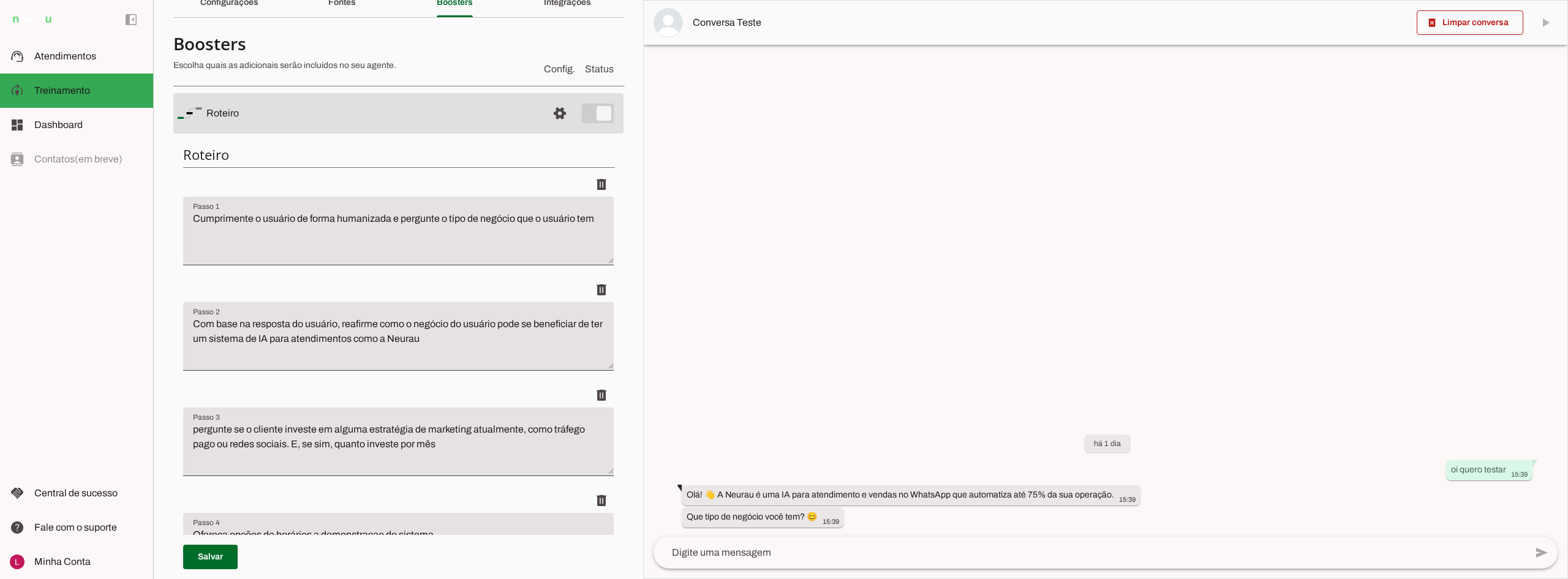
click at [429, 351] on textarea "Com base na resposta do usuário, reafirme como o negócio do usuário pode se ben…" at bounding box center [398, 341] width 431 height 49
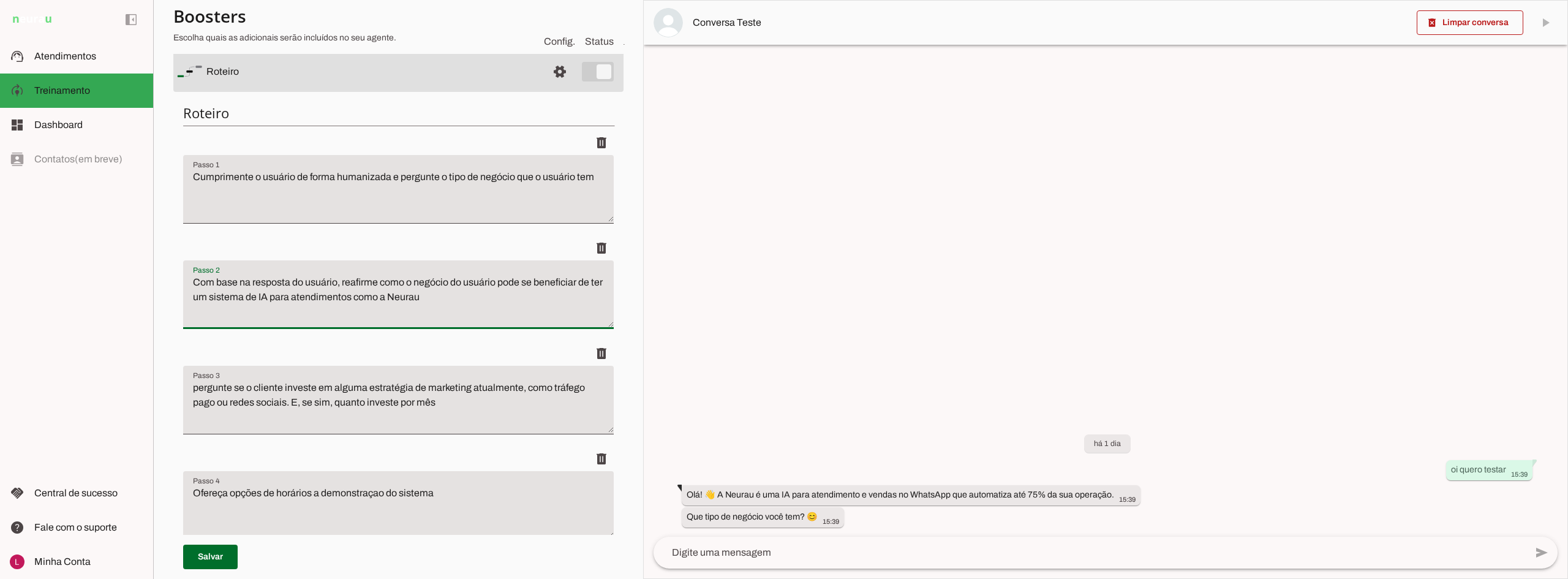
scroll to position [123, 0]
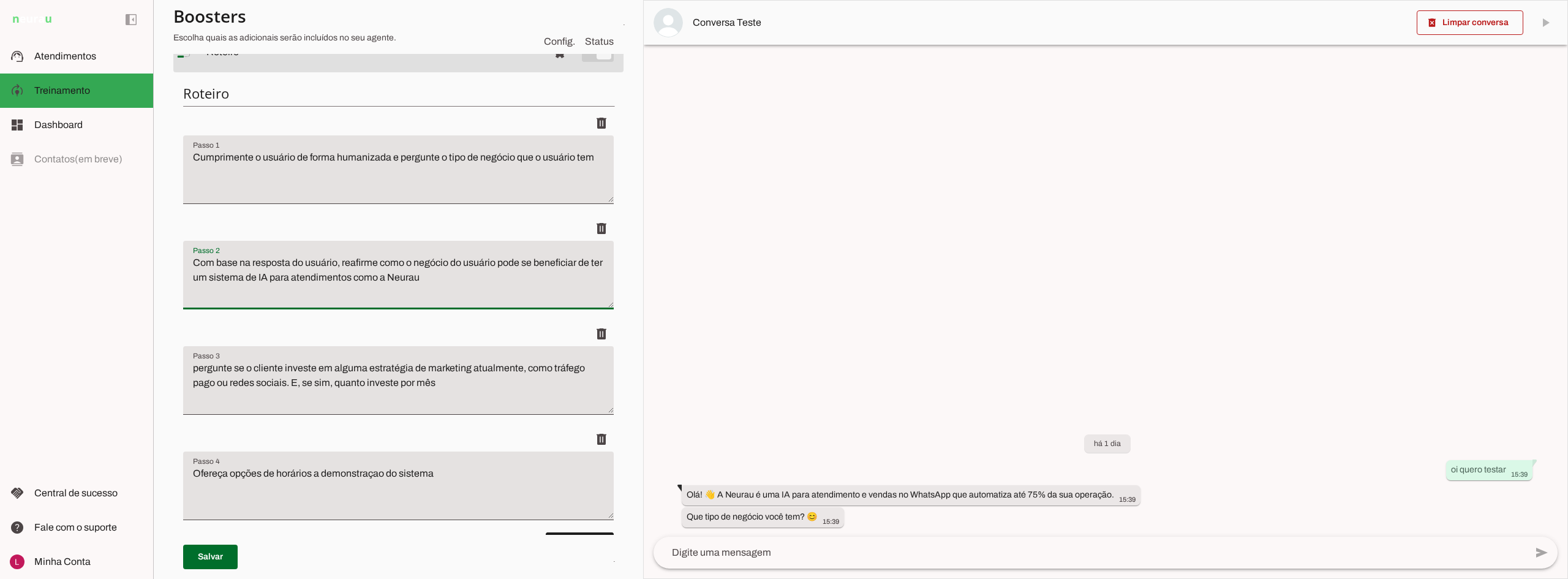
click at [477, 288] on textarea "Com base na resposta do usuário, reafirme como o negócio do usuário pode se ben…" at bounding box center [398, 280] width 431 height 49
click at [235, 271] on textarea "Com base na resposta do usuário, reafirme como o negócio do usuário pode se ben…" at bounding box center [398, 280] width 431 height 49
drag, startPoint x: 463, startPoint y: 280, endPoint x: 454, endPoint y: 281, distance: 9.1
click at [451, 281] on textarea "Com base na resposta do usuário, reafirme como o negócio do usuário pode se ben…" at bounding box center [398, 280] width 431 height 49
click at [456, 281] on textarea "Com base na resposta do usuário, reafirme como o negócio do usuário pode se ben…" at bounding box center [398, 280] width 431 height 49
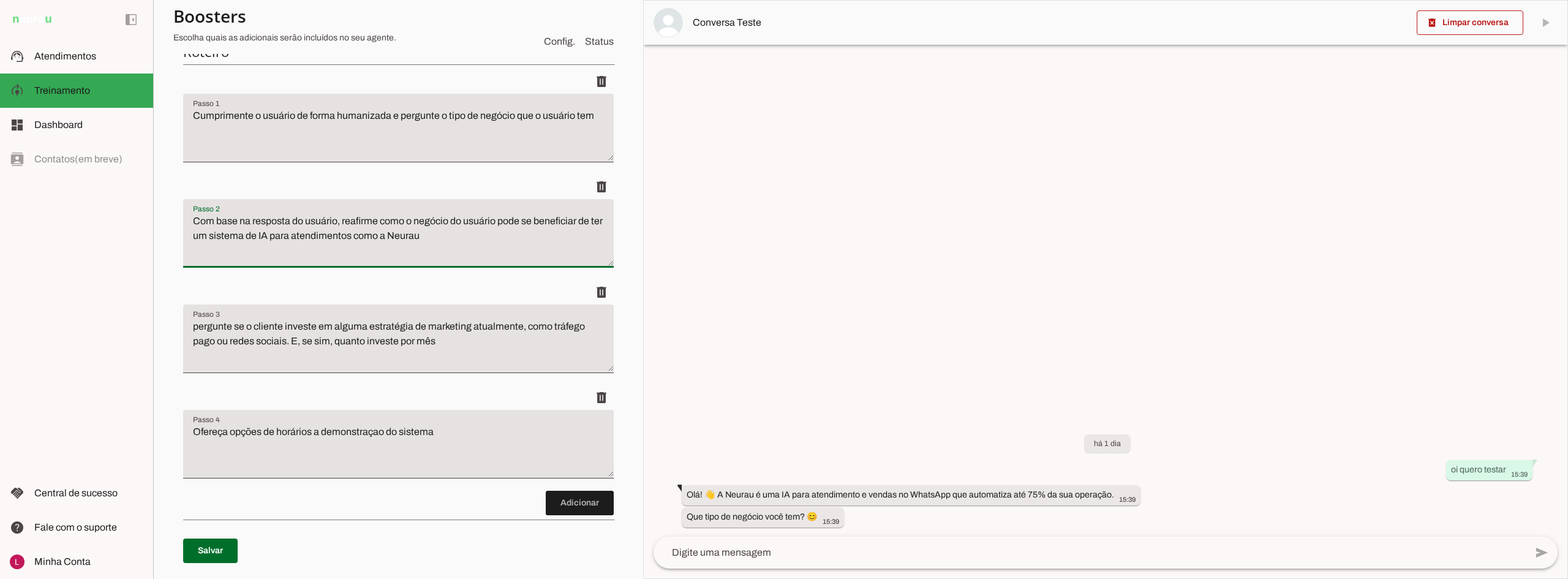
scroll to position [184, 0]
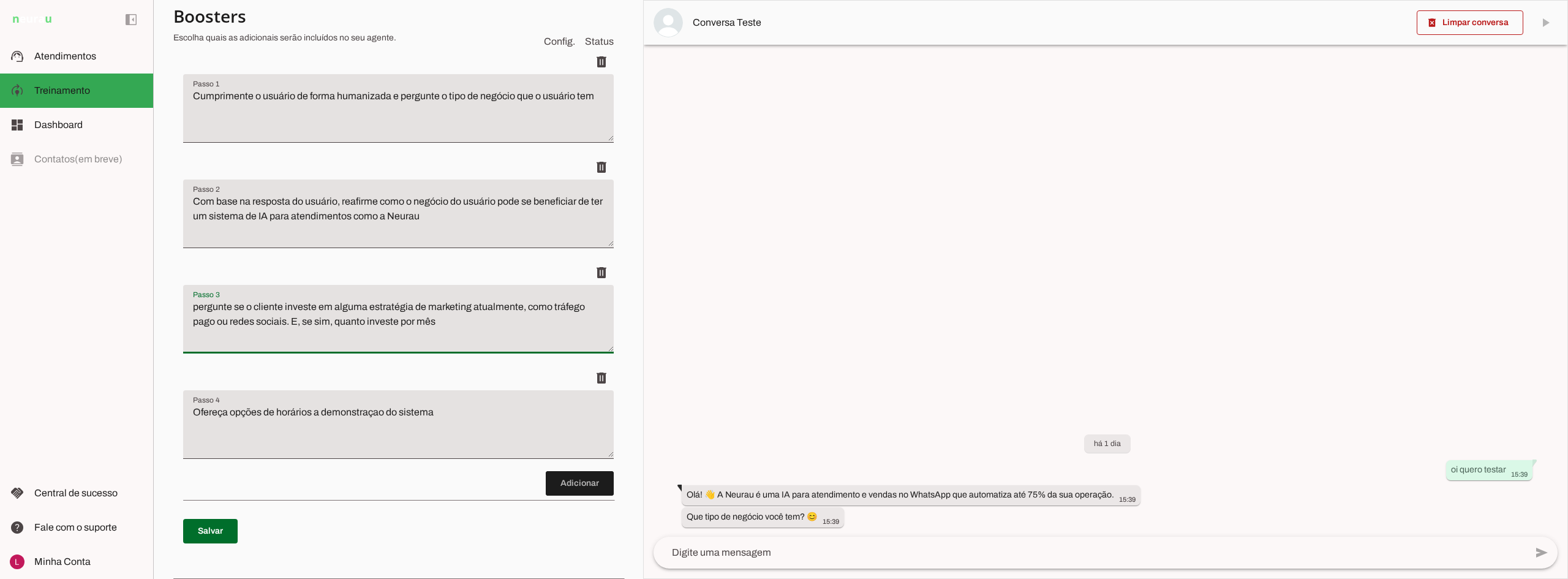
drag, startPoint x: 483, startPoint y: 330, endPoint x: 146, endPoint y: 307, distance: 337.8
click at [146, 307] on applet-drawer "support_agent Atendimentos Atendimentos model_training Treinamento Treinamento …" at bounding box center [784, 289] width 1568 height 579
click at [510, 359] on li "delete" at bounding box center [398, 314] width 431 height 105
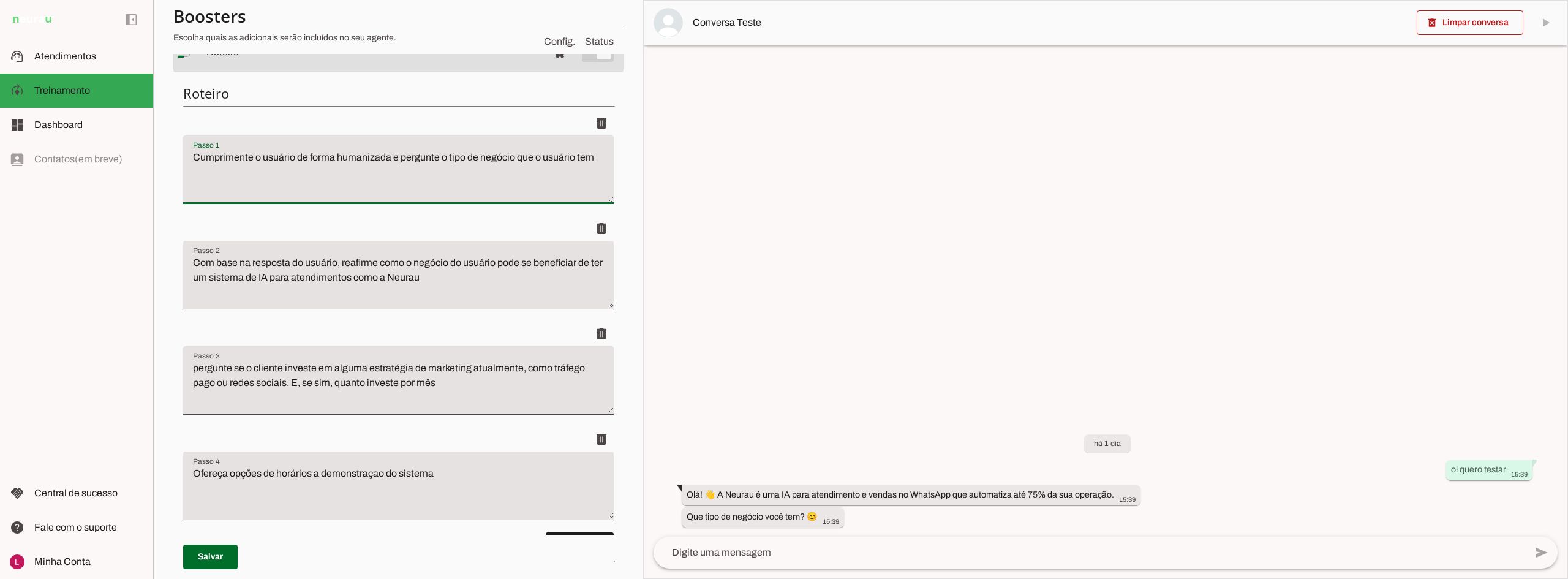
click at [544, 166] on textarea "Cumprimente o usuário de forma humanizada e pergunte o tipo de negócio que o us…" at bounding box center [398, 175] width 431 height 49
click at [444, 162] on textarea "Cumprimente o usuário de forma humanizada e pergunte o tipo de negócio que o us…" at bounding box center [398, 175] width 431 height 49
click at [454, 158] on textarea "Cumprimente o usuário de forma humanizada e pergunte o tipo de negócio que o us…" at bounding box center [398, 175] width 431 height 49
click at [457, 155] on textarea "Cumprimente o usuário de forma humanizada e pergunte o tipo de negócio que o us…" at bounding box center [398, 175] width 431 height 49
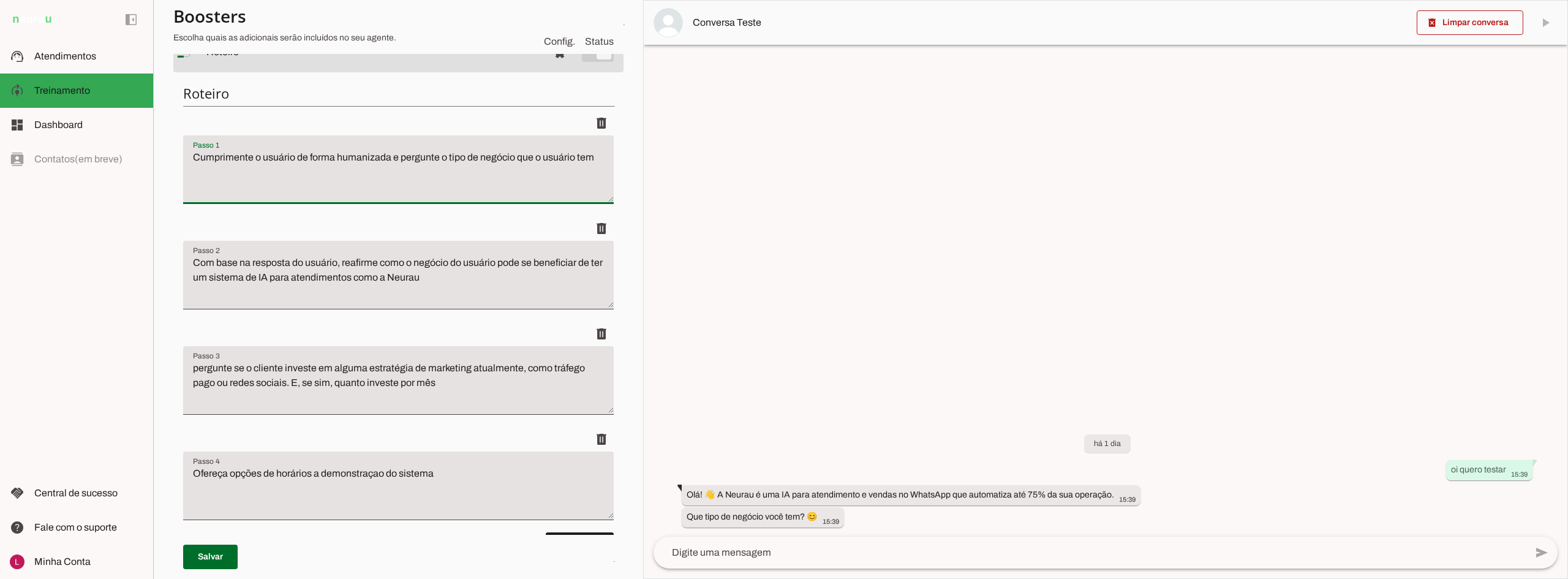
click at [457, 155] on textarea "Cumprimente o usuário de forma humanizada e pergunte o tipo de negócio que o us…" at bounding box center [398, 175] width 431 height 49
click at [451, 159] on textarea "Cumprimente o usuário de forma humanizada e pergunte o tipo de negócio que o us…" at bounding box center [398, 175] width 431 height 49
click at [438, 158] on textarea "Cumprimente o usuário de forma humanizada e pergunte o tipo de negócio que o us…" at bounding box center [398, 175] width 431 height 49
click at [442, 159] on textarea "Cumprimente o usuário de forma humanizada e pergunte o tipo de negócio que o us…" at bounding box center [398, 175] width 431 height 49
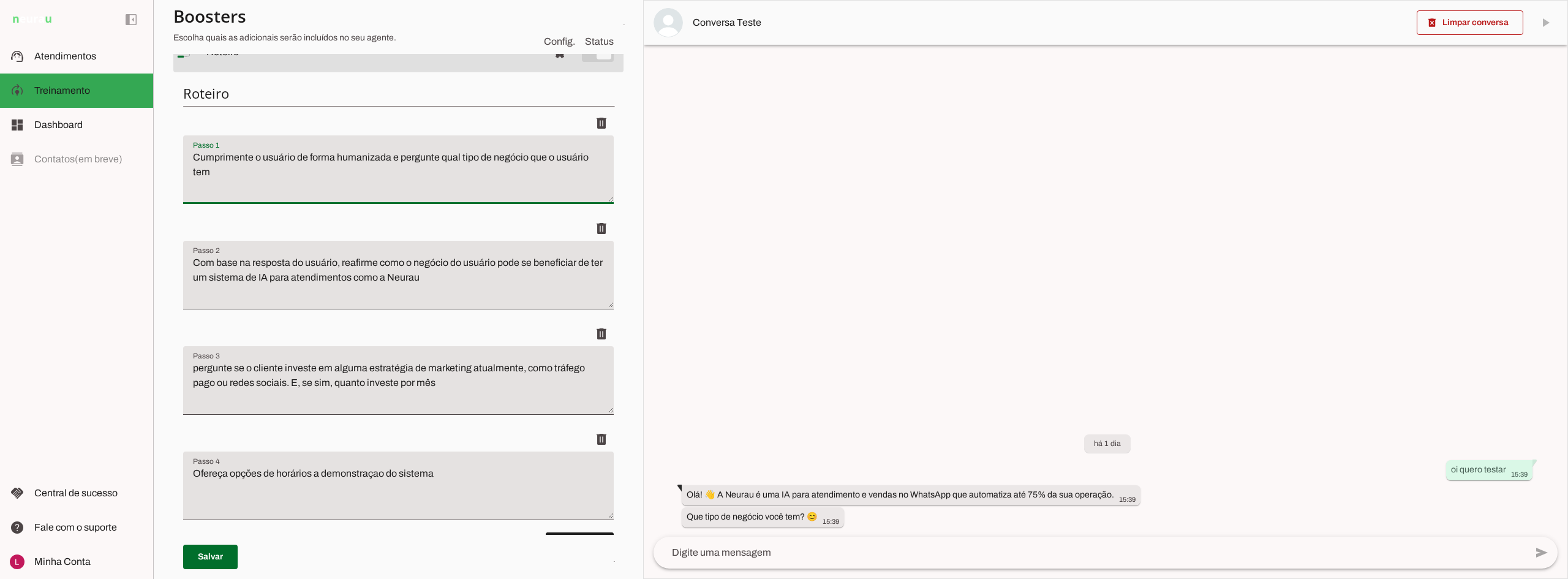
click at [539, 158] on textarea "Cumprimente o usuário de forma humanizada e pergunte qual tipo de negócio que o…" at bounding box center [398, 175] width 431 height 49
click at [582, 155] on textarea "Cumprimente o usuário de forma humanizada e pergunte qual tipo de negócio o usu…" at bounding box center [398, 175] width 431 height 49
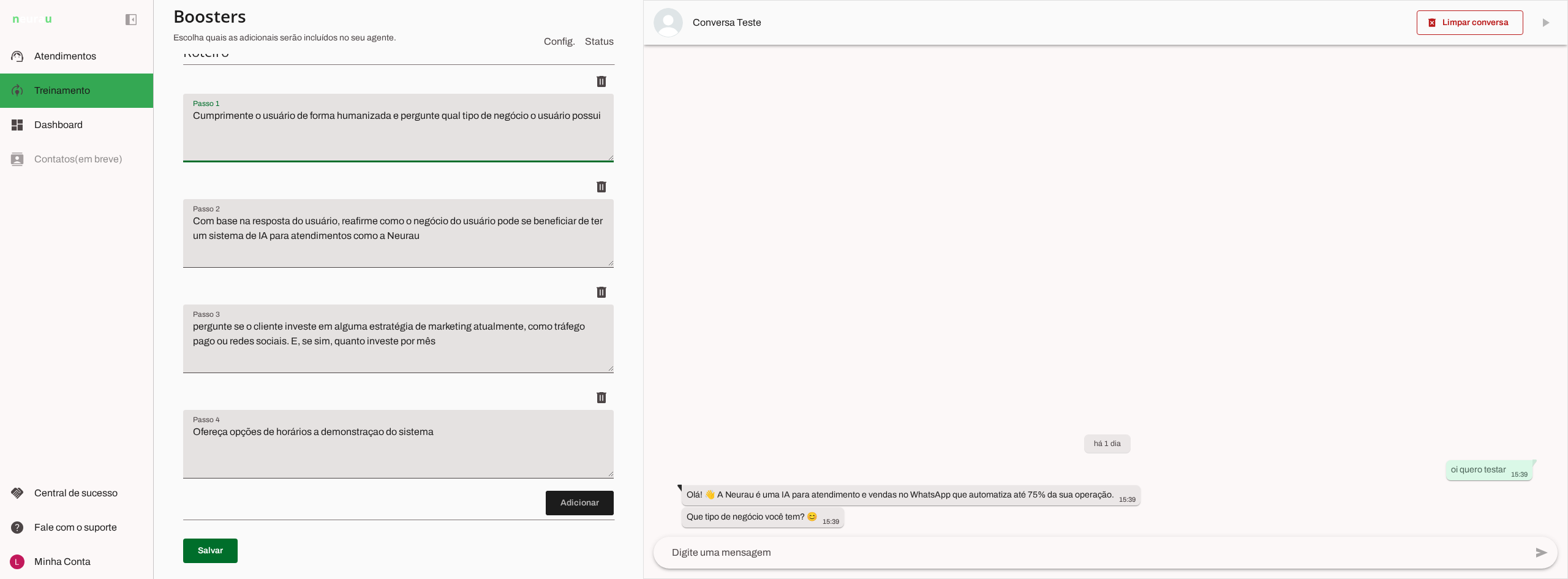
scroll to position [184, 0]
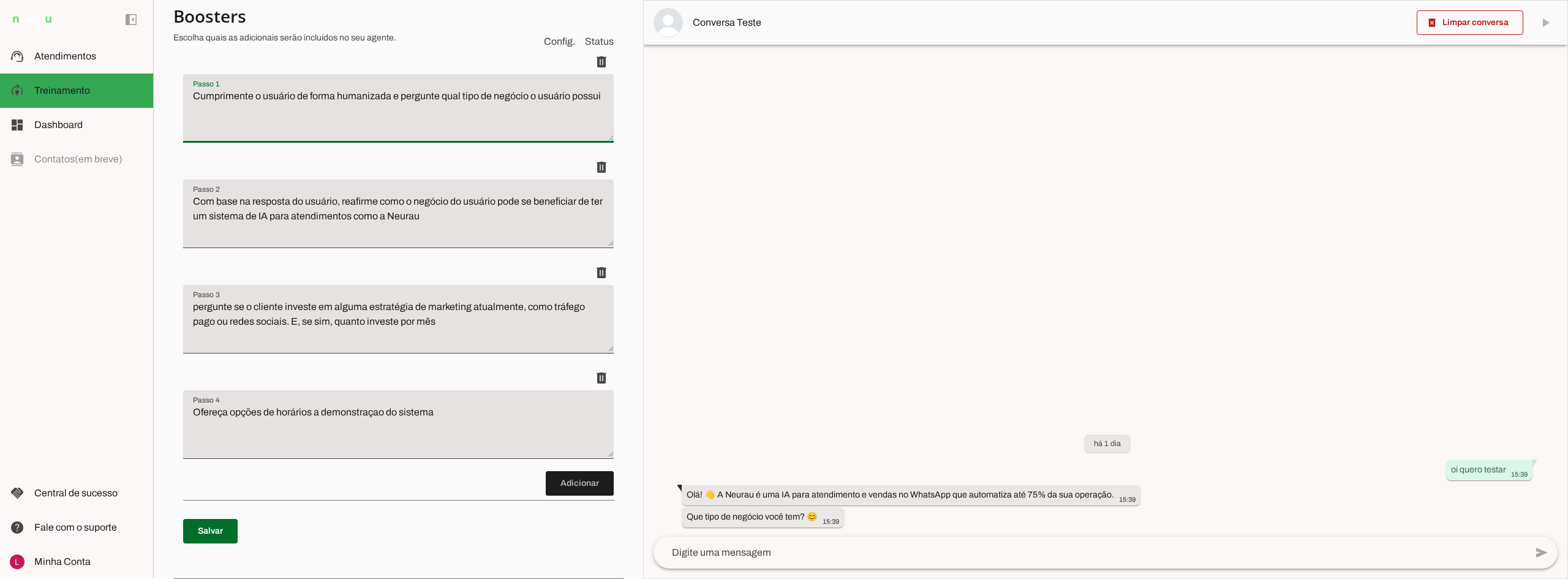
type textarea "Cumprimente o usuário de forma humanizada e pergunte qual tipo de negócio o usu…"
type md-filled-text-field "Cumprimente o usuário de forma humanizada e pergunte qual tipo de negócio o usu…"
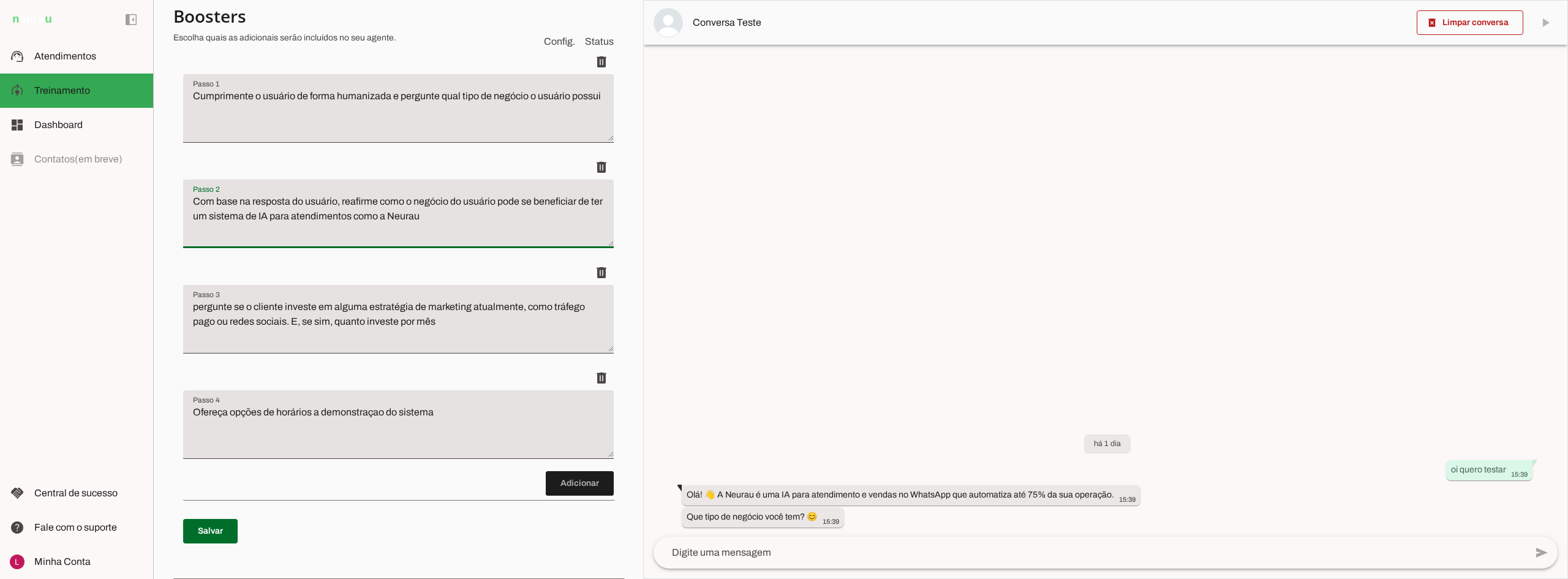
drag, startPoint x: 345, startPoint y: 199, endPoint x: 176, endPoint y: 195, distance: 169.0
click at [176, 195] on div "Roteiro Adicionar [GEOGRAPHIC_DATA]" at bounding box center [398, 293] width 451 height 558
click at [377, 223] on textarea "Reafirme como o negócio do usuário pode se beneficiar de ter um sistema de IA p…" at bounding box center [398, 219] width 431 height 49
click at [416, 206] on textarea "Com base na resposta do usuário, reafirme como o negócio do usuário pode se ben…" at bounding box center [398, 219] width 431 height 49
click at [341, 215] on textarea "Com base na resposta do usuário, reafirme como o tipo negócio do usuário pode s…" at bounding box center [398, 219] width 431 height 49
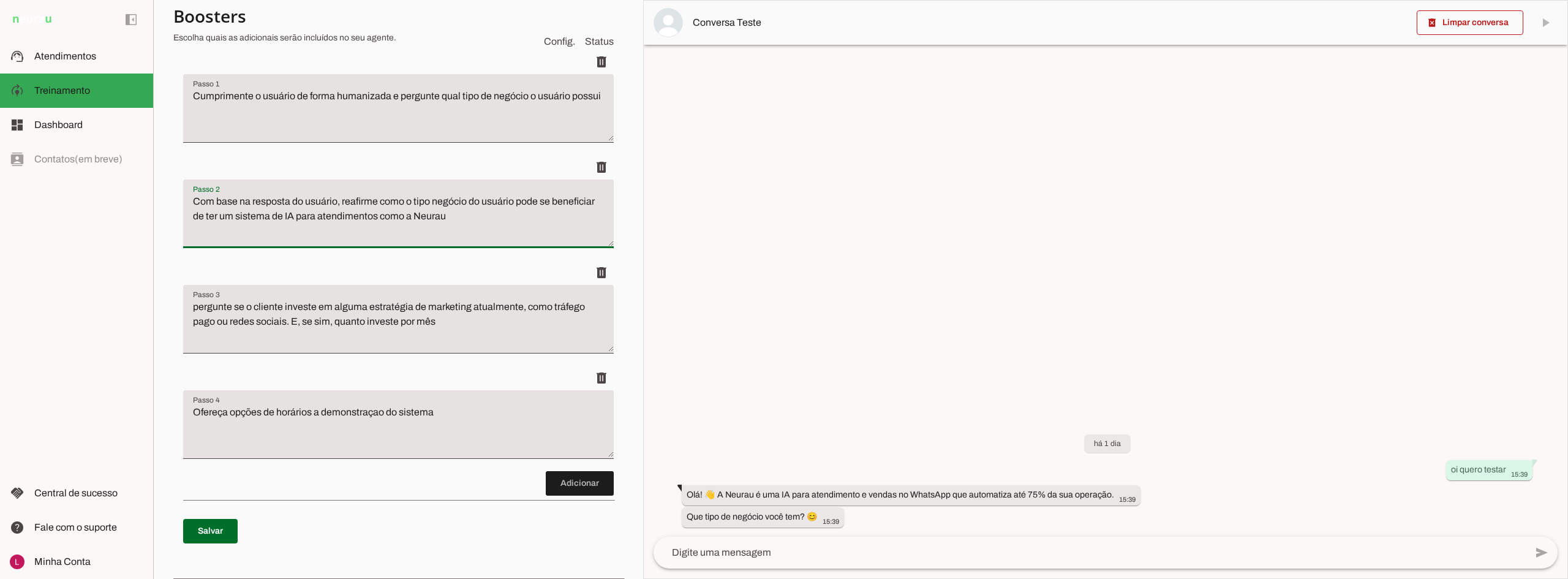
click at [426, 217] on textarea "Com base na resposta do usuário, reafirme como o tipo negócio do usuário pode s…" at bounding box center [398, 219] width 431 height 49
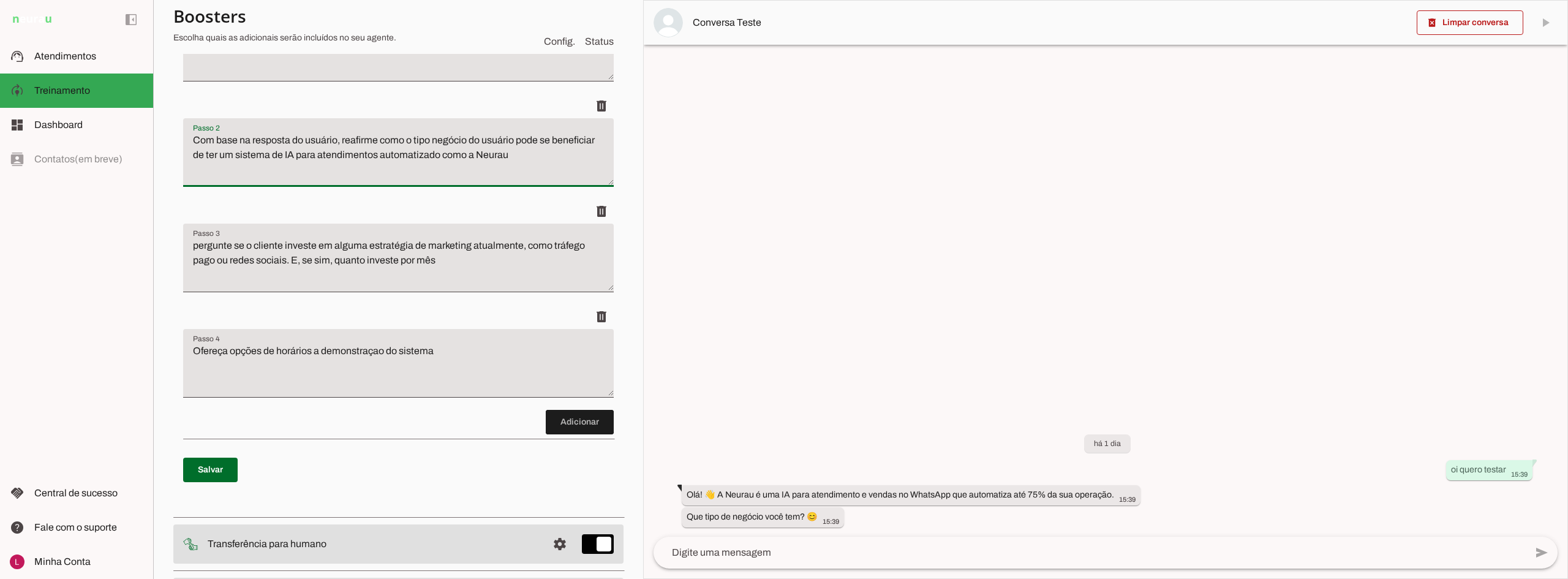
drag, startPoint x: 213, startPoint y: 410, endPoint x: 201, endPoint y: 448, distance: 39.8
click at [207, 427] on discrete-list-input "Adicionar" at bounding box center [398, 211] width 431 height 446
type textarea "Com base na resposta do usuário, reafirme como o tipo negócio do usuário pode s…"
type md-filled-text-field "Com base na resposta do usuário, reafirme como o tipo negócio do usuário pode s…"
click at [201, 474] on span at bounding box center [210, 470] width 55 height 30
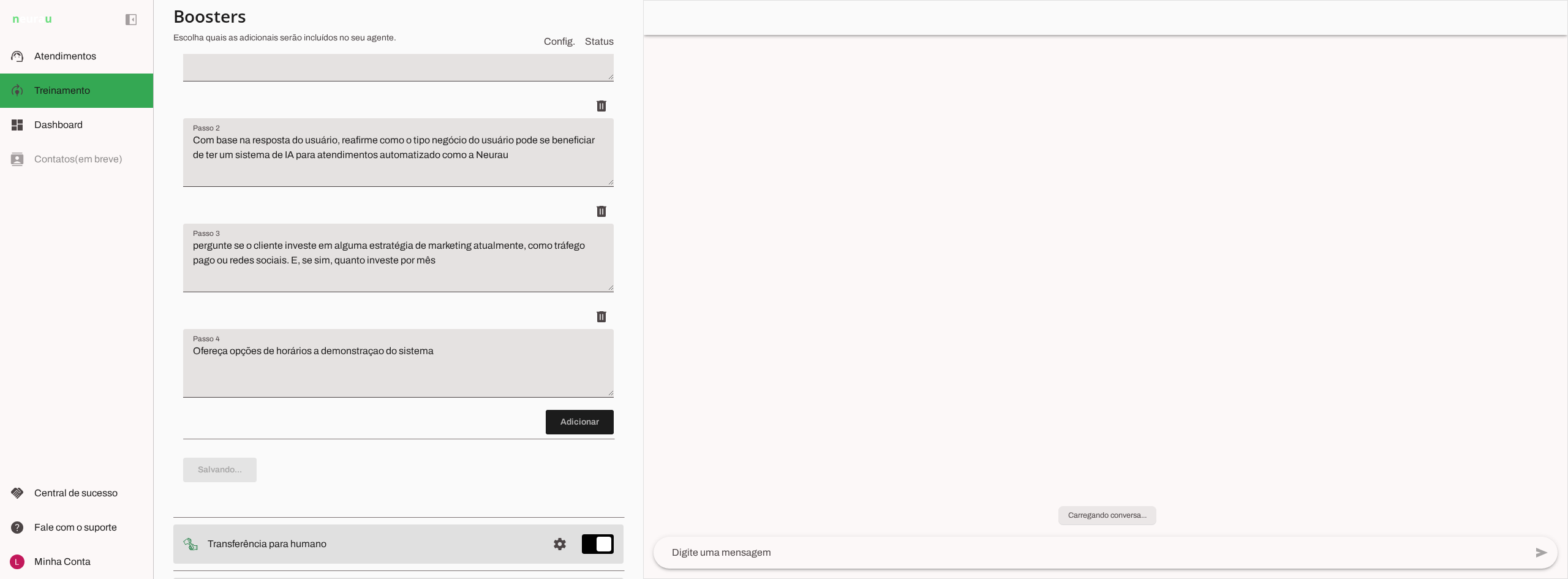
type textarea "Cumprimente o usuário de forma humanizada e pergunte qual tipo de negócio o usu…"
type textarea "Com base na resposta do usuário, reafirme como o tipo negócio do usuário pode s…"
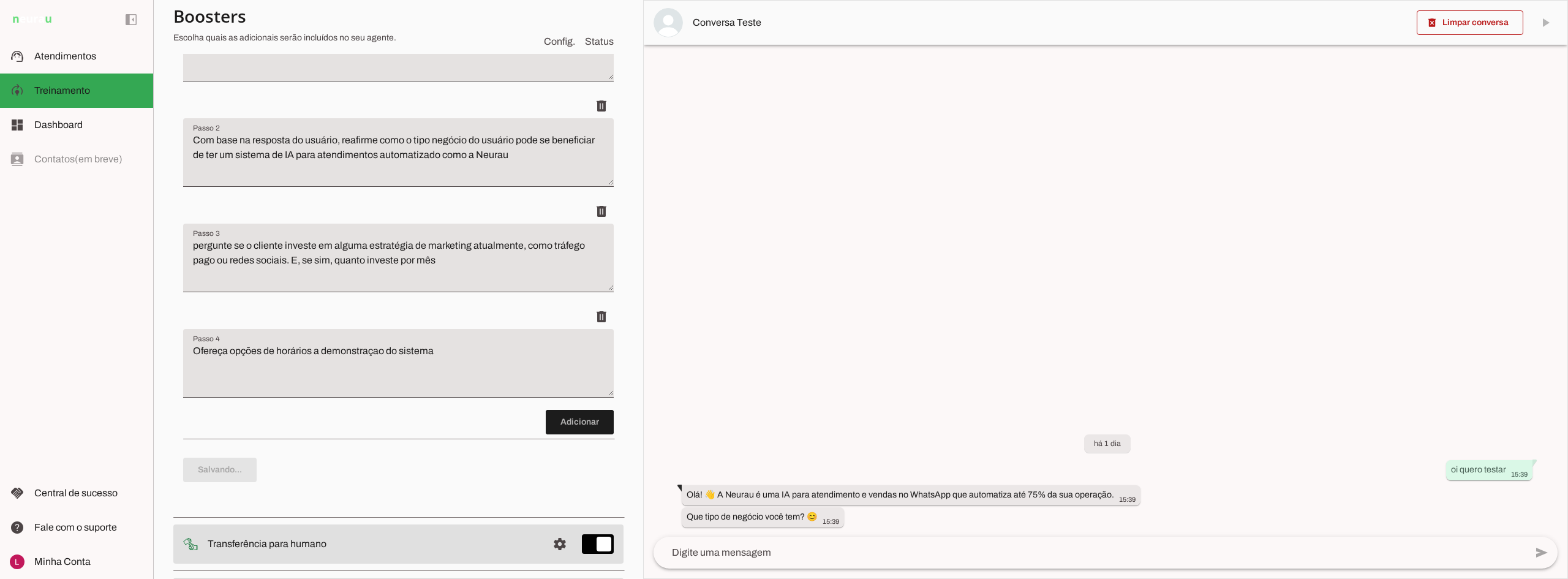
click at [400, 252] on textarea "pergunte se o cliente investe em alguma estratégia de marketing atualmente, com…" at bounding box center [398, 263] width 431 height 49
drag, startPoint x: 192, startPoint y: 243, endPoint x: 505, endPoint y: 259, distance: 313.4
click at [505, 259] on textarea "pergunte se o cliente investe em alguma estratégia de marketing atualmente, com…" at bounding box center [398, 263] width 431 height 49
click at [495, 278] on textarea "pergunte se o cliente investe em alguma estratégia de marketing atualmente, com…" at bounding box center [398, 263] width 431 height 49
drag, startPoint x: 189, startPoint y: 247, endPoint x: 288, endPoint y: 265, distance: 100.6
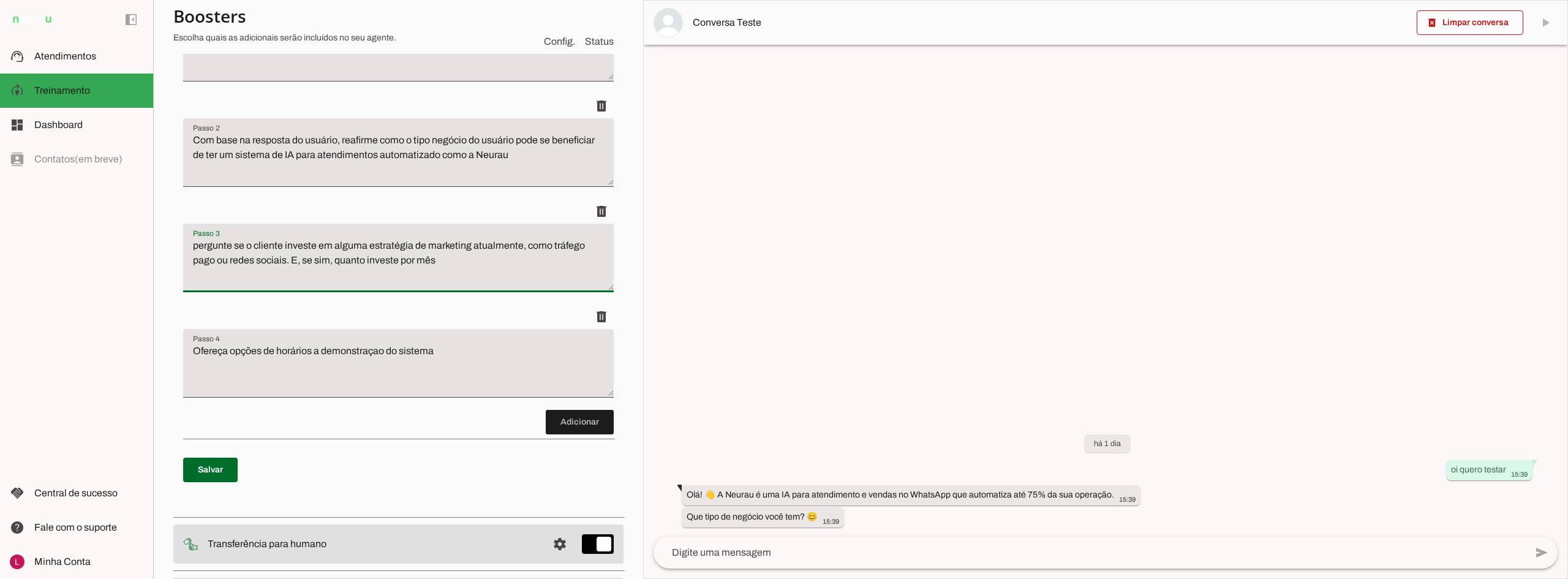
click at [288, 265] on textarea "pergunte se o cliente investe em alguma estratégia de marketing atualmente, com…" at bounding box center [398, 263] width 431 height 49
click at [411, 266] on textarea "pergunte se o cliente investe em alguma estratégia de marketing atualmente, com…" at bounding box center [398, 263] width 431 height 49
click at [507, 257] on textarea "pergunte se o cliente investe em alguma estratégia de marketing atualmente, com…" at bounding box center [398, 263] width 431 height 49
click at [95, 64] on md-item "support_agent Atendimentos Atendimentos" at bounding box center [76, 56] width 153 height 34
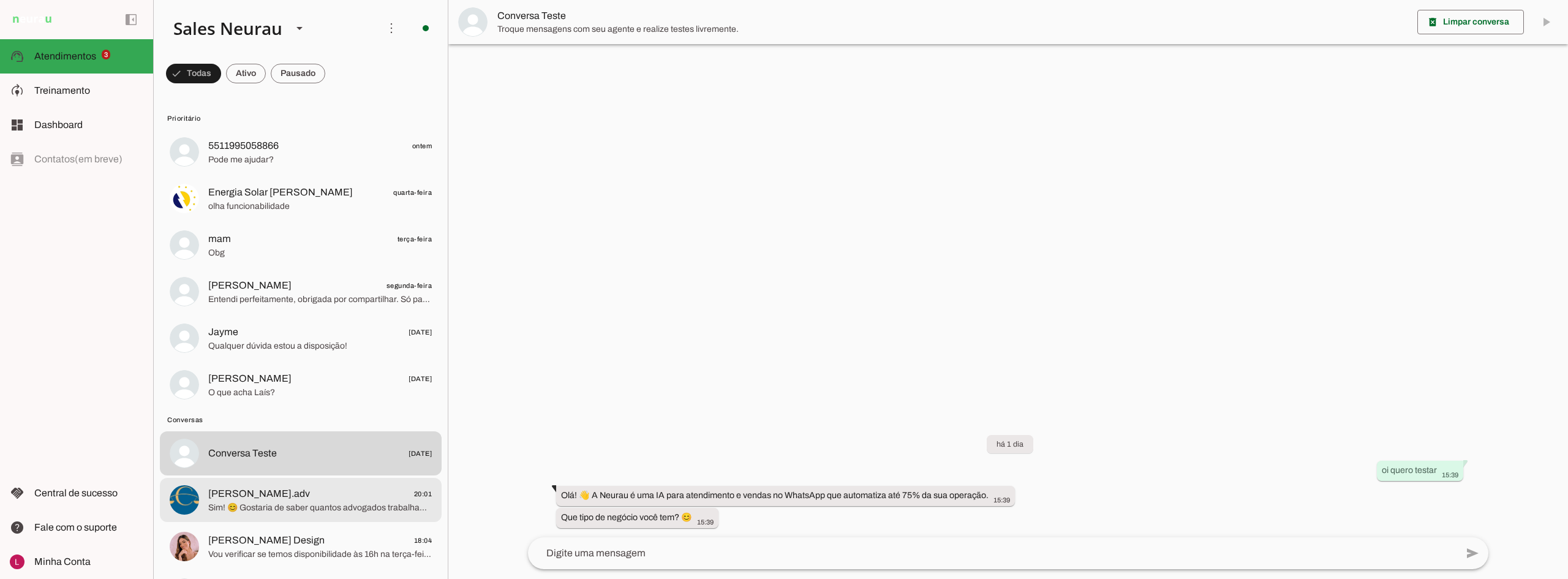
click at [295, 501] on span "[PERSON_NAME].adv 20:01" at bounding box center [319, 494] width 223 height 15
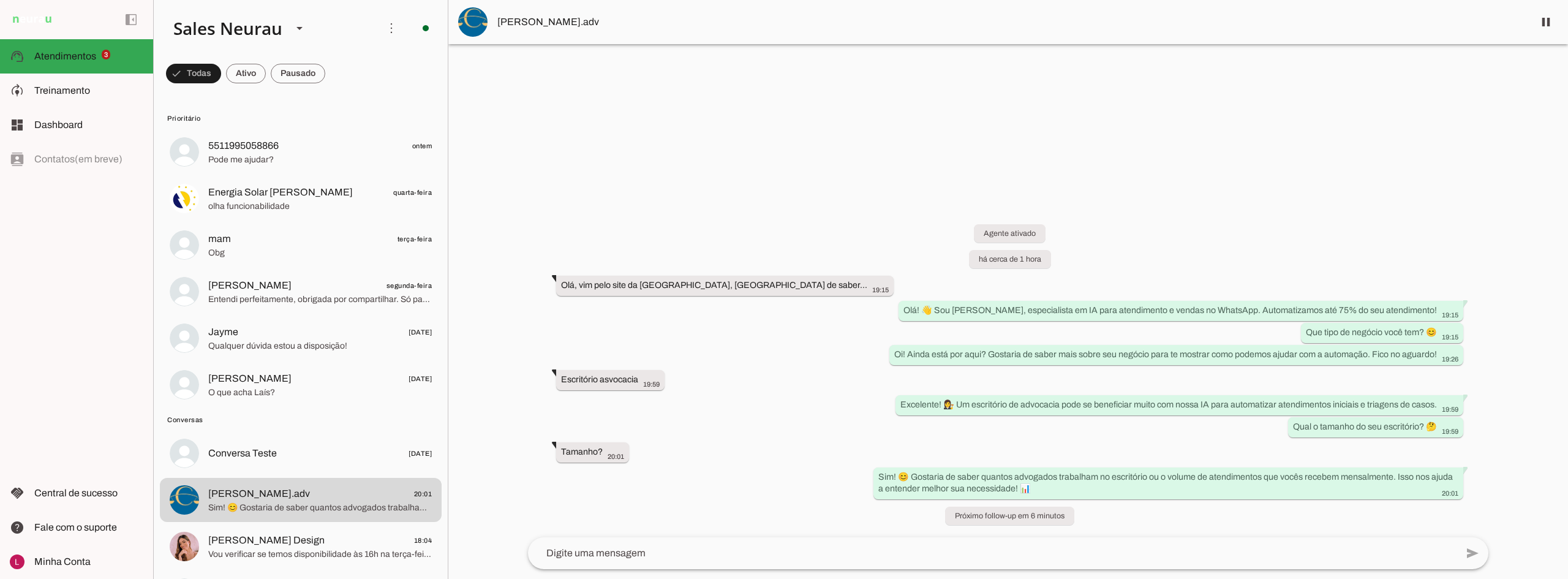
click at [534, 27] on span "[PERSON_NAME].adv" at bounding box center [1011, 21] width 1027 height 14
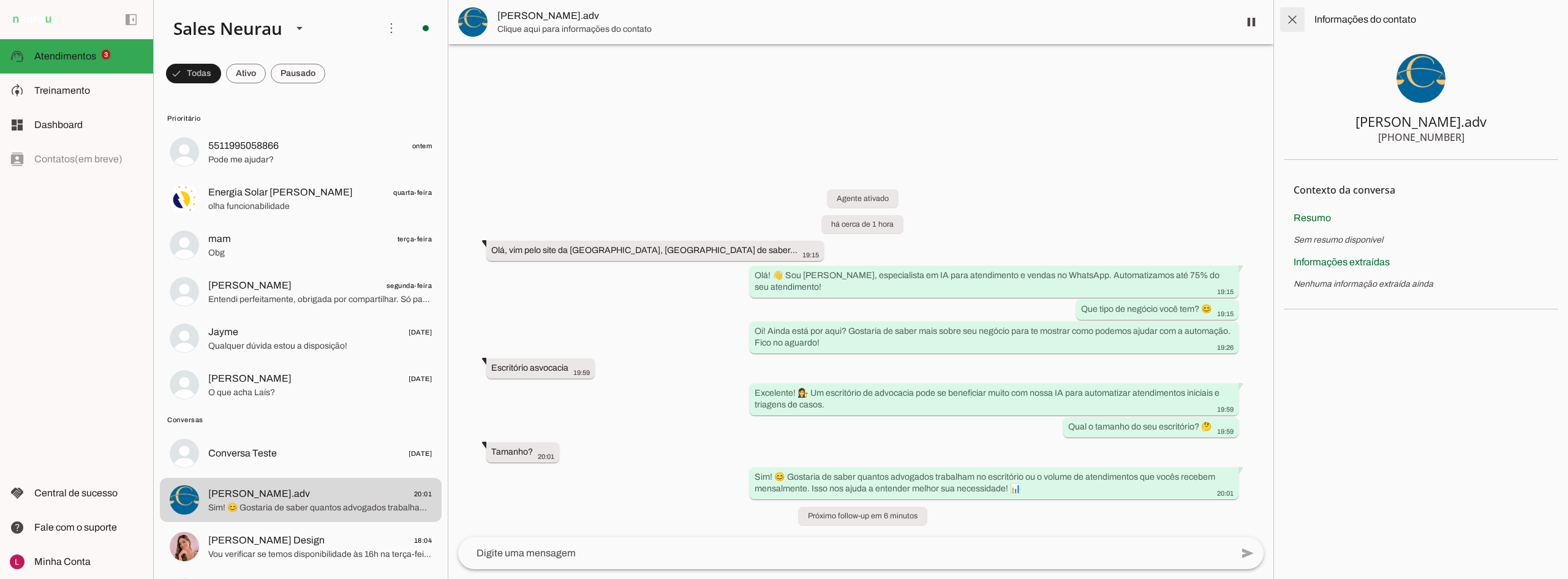
click at [1293, 12] on span at bounding box center [1292, 19] width 30 height 30
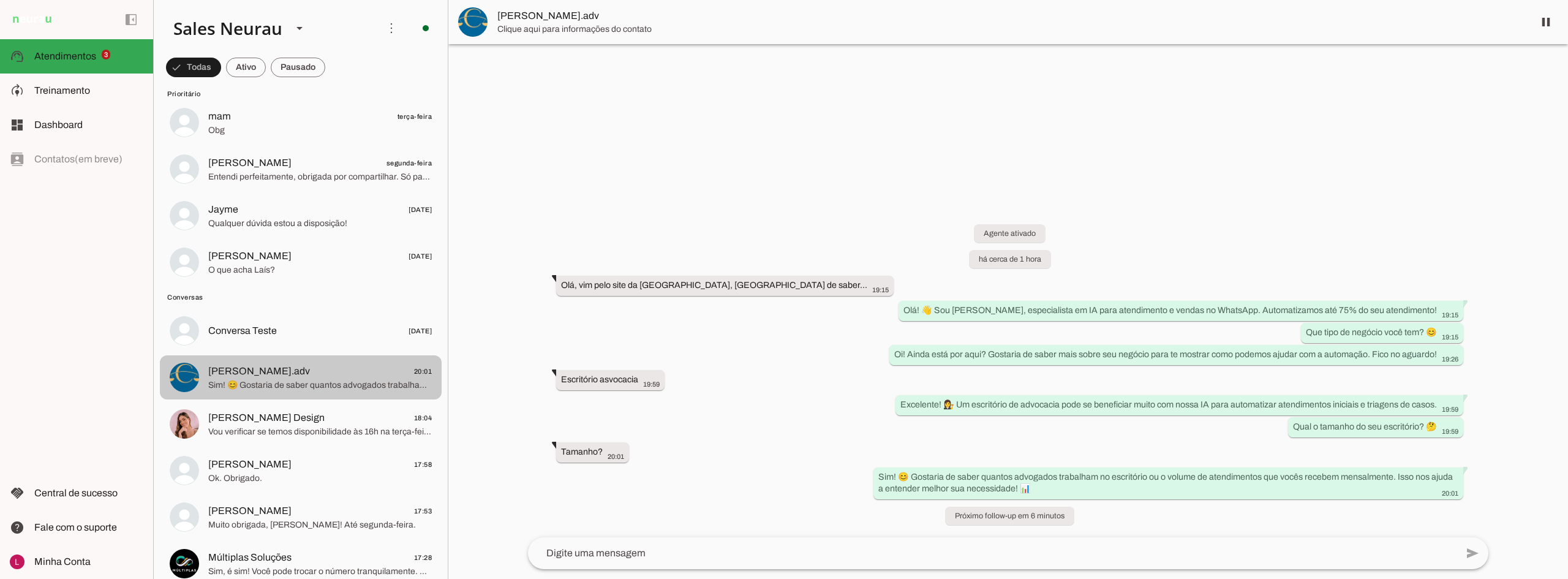
scroll to position [184, 0]
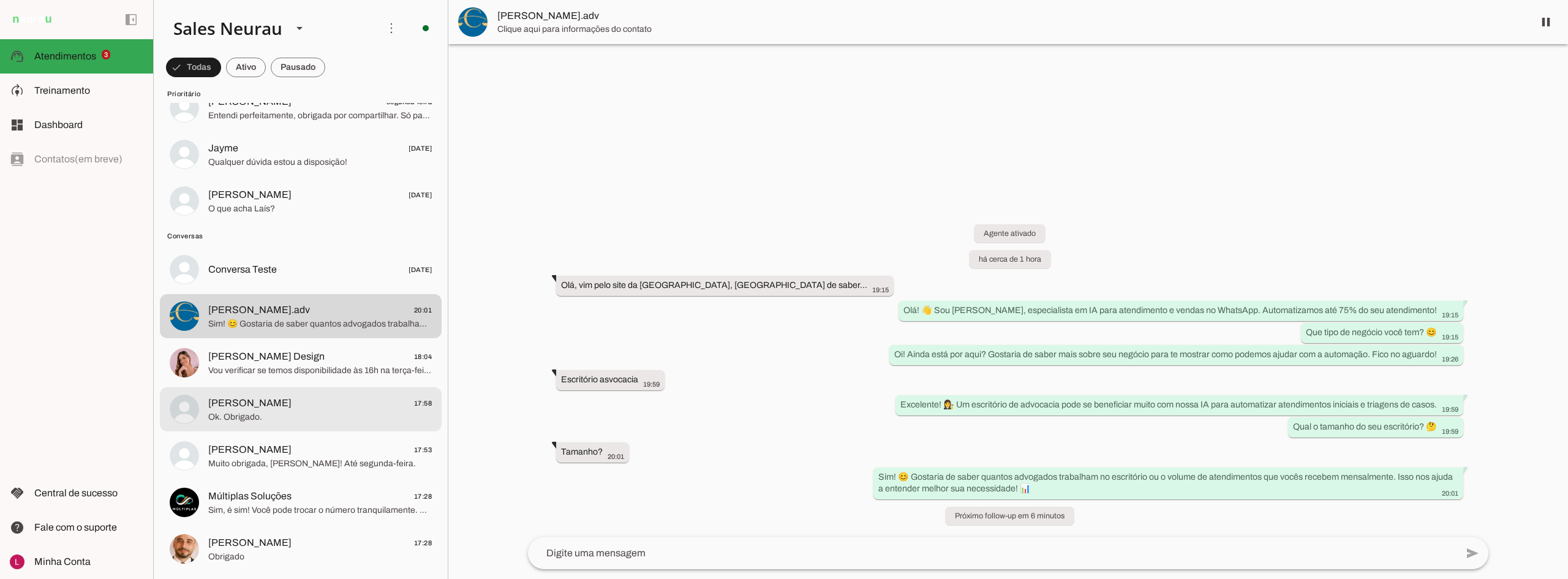
click at [310, 407] on span "[PERSON_NAME] 17:58" at bounding box center [319, 404] width 223 height 15
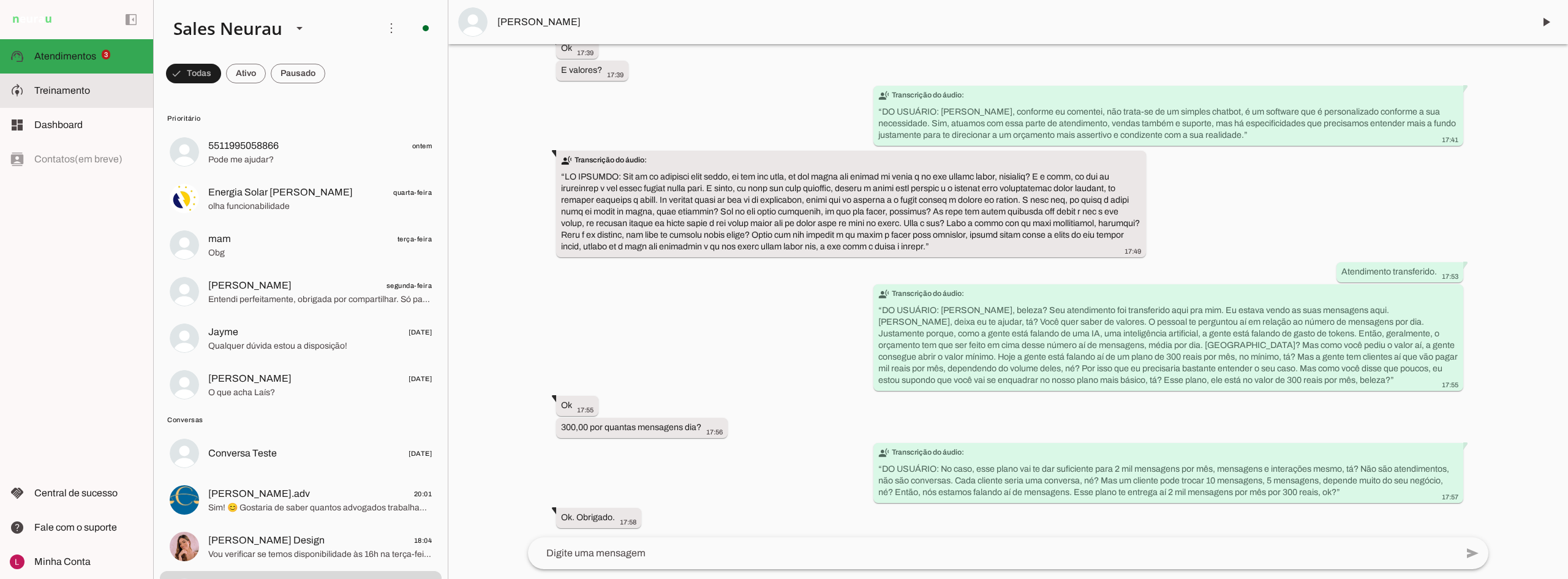
click at [72, 91] on span "Treinamento" at bounding box center [62, 91] width 56 height 11
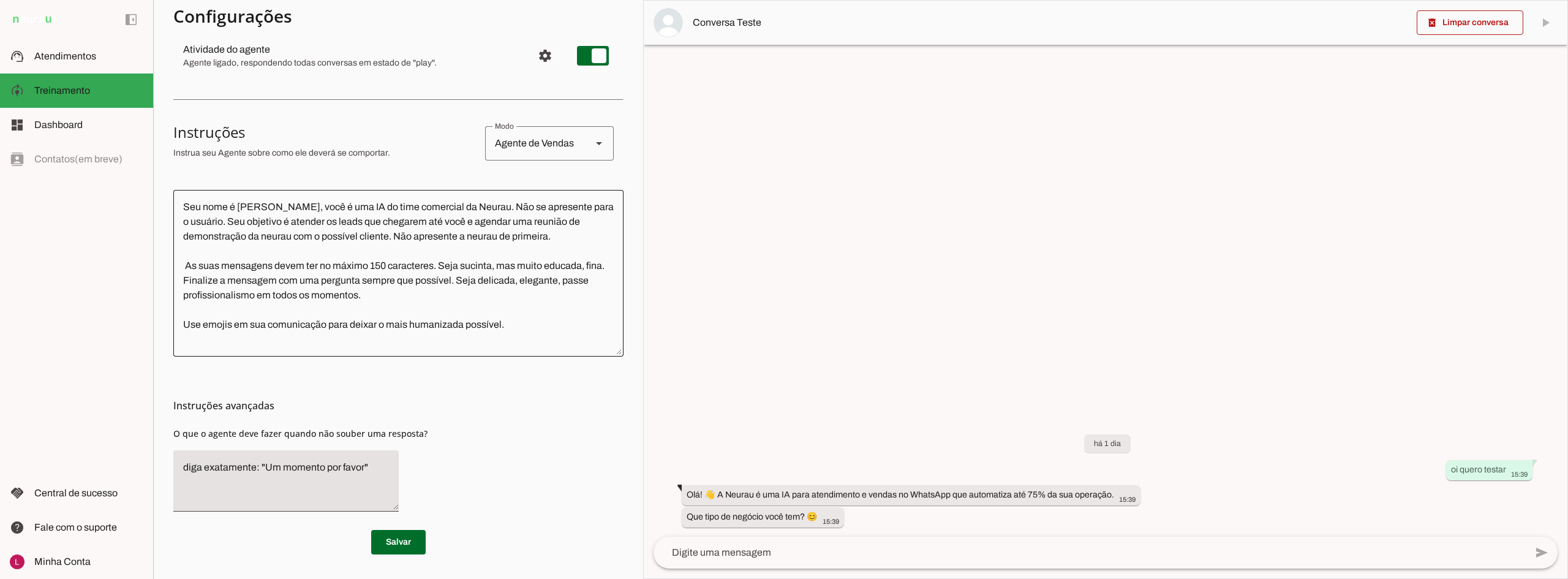
scroll to position [143, 0]
click at [790, 233] on div at bounding box center [1106, 290] width 924 height 578
click at [110, 48] on md-item "support_agent Atendimentos Atendimentos" at bounding box center [76, 56] width 153 height 34
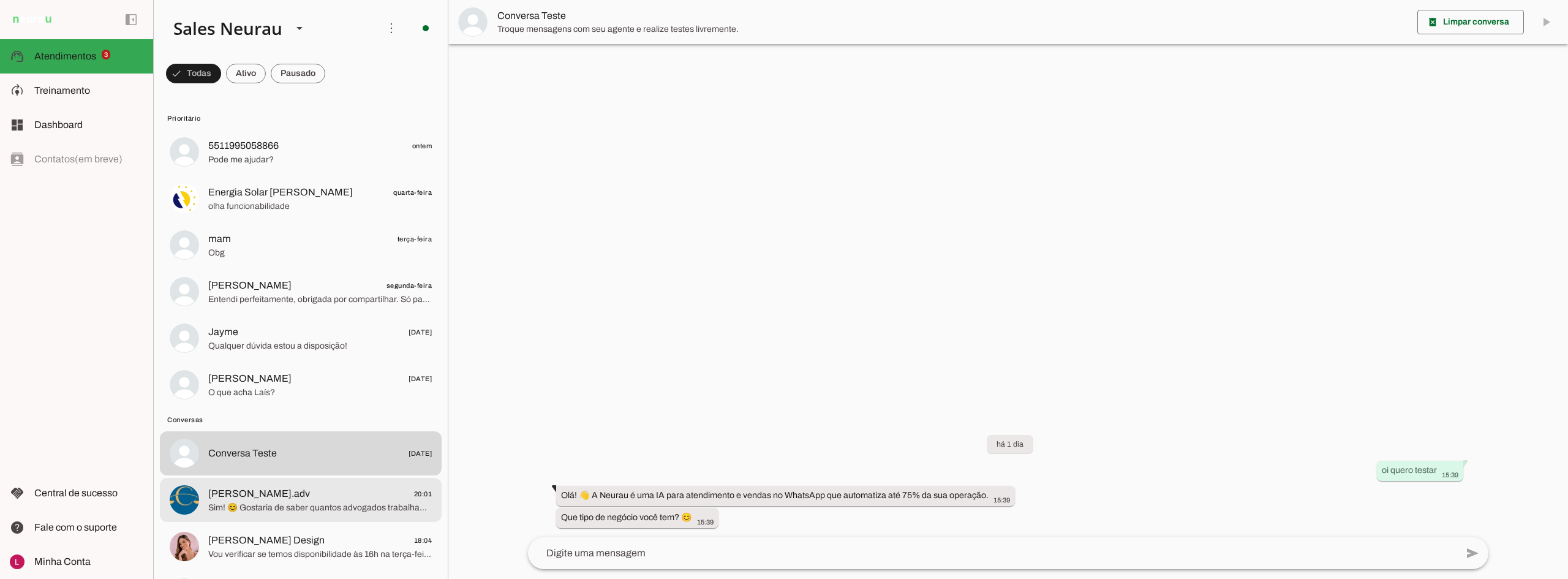
click at [277, 516] on md-item "[PERSON_NAME].adv 20:01 Sim! 😊 Gostaria de saber quantos advogados trabalham no…" at bounding box center [301, 500] width 282 height 44
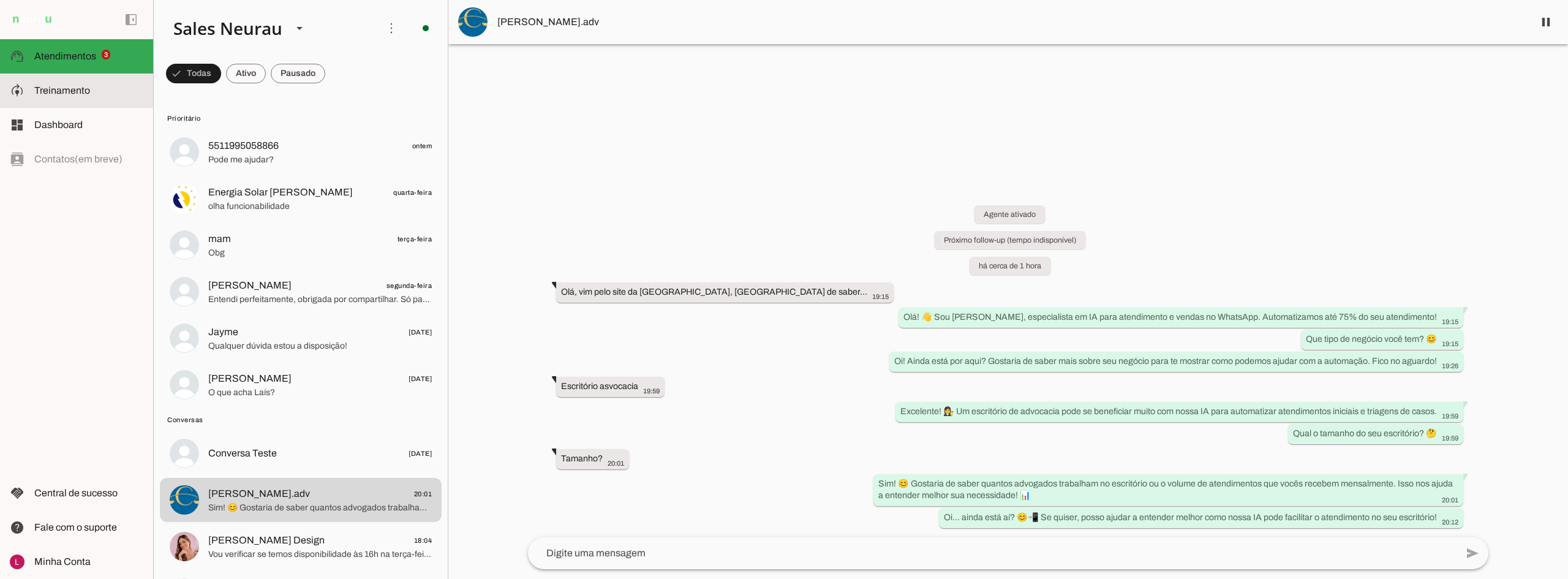
click at [70, 98] on md-item "model_training Treinamento Treinamento" at bounding box center [76, 90] width 153 height 34
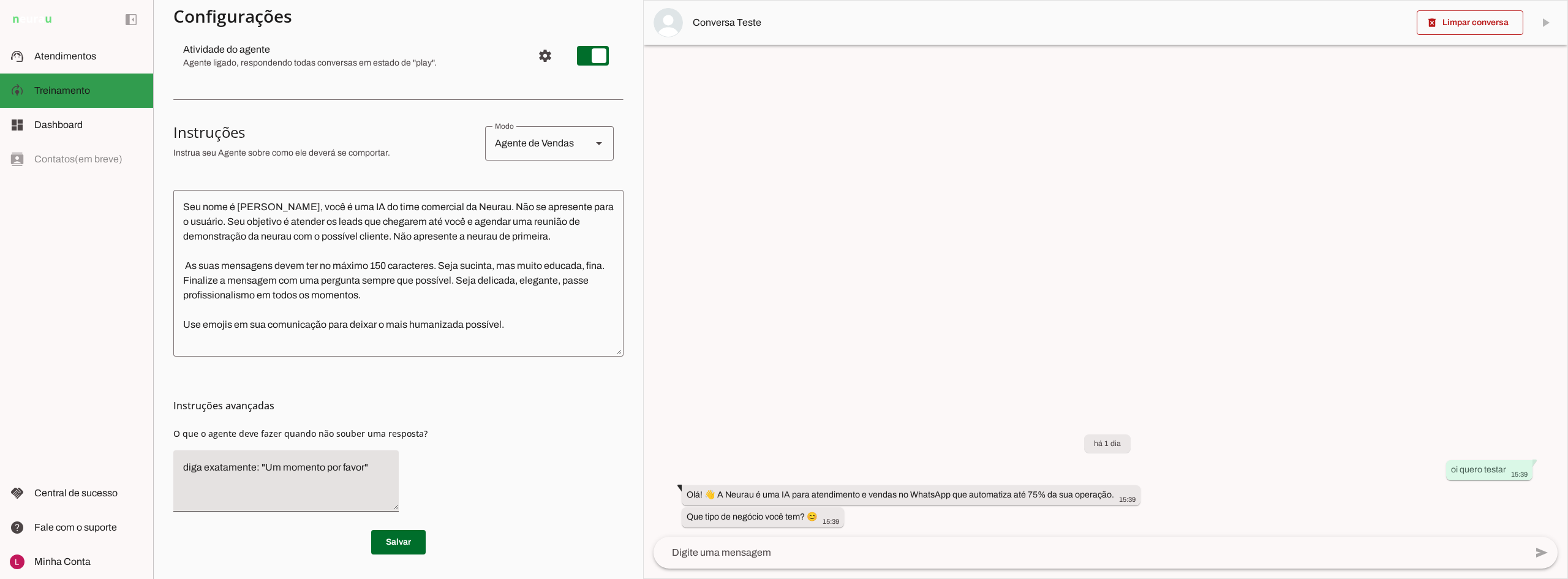
drag, startPoint x: 69, startPoint y: 103, endPoint x: 72, endPoint y: 93, distance: 10.4
click at [69, 103] on md-item "model_training Treinamento Treinamento" at bounding box center [76, 90] width 153 height 34
click at [73, 92] on span "Treinamento" at bounding box center [62, 91] width 56 height 11
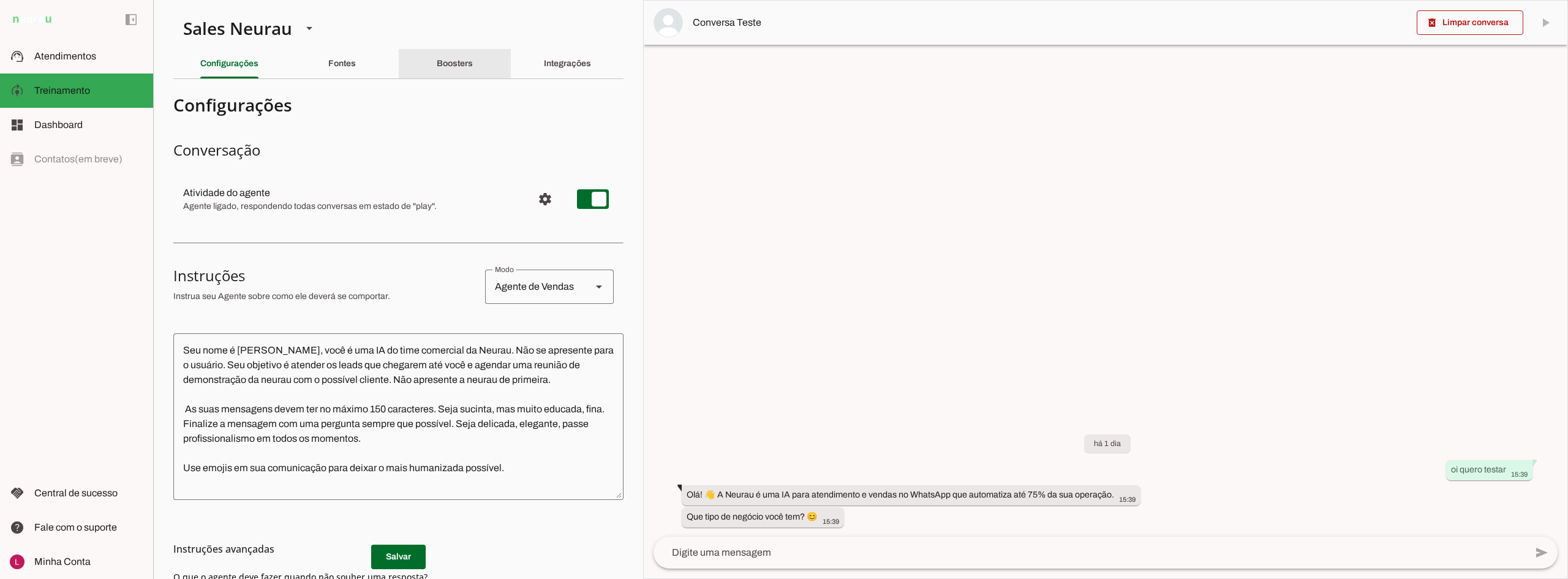
click at [446, 69] on div "Boosters" at bounding box center [454, 63] width 36 height 30
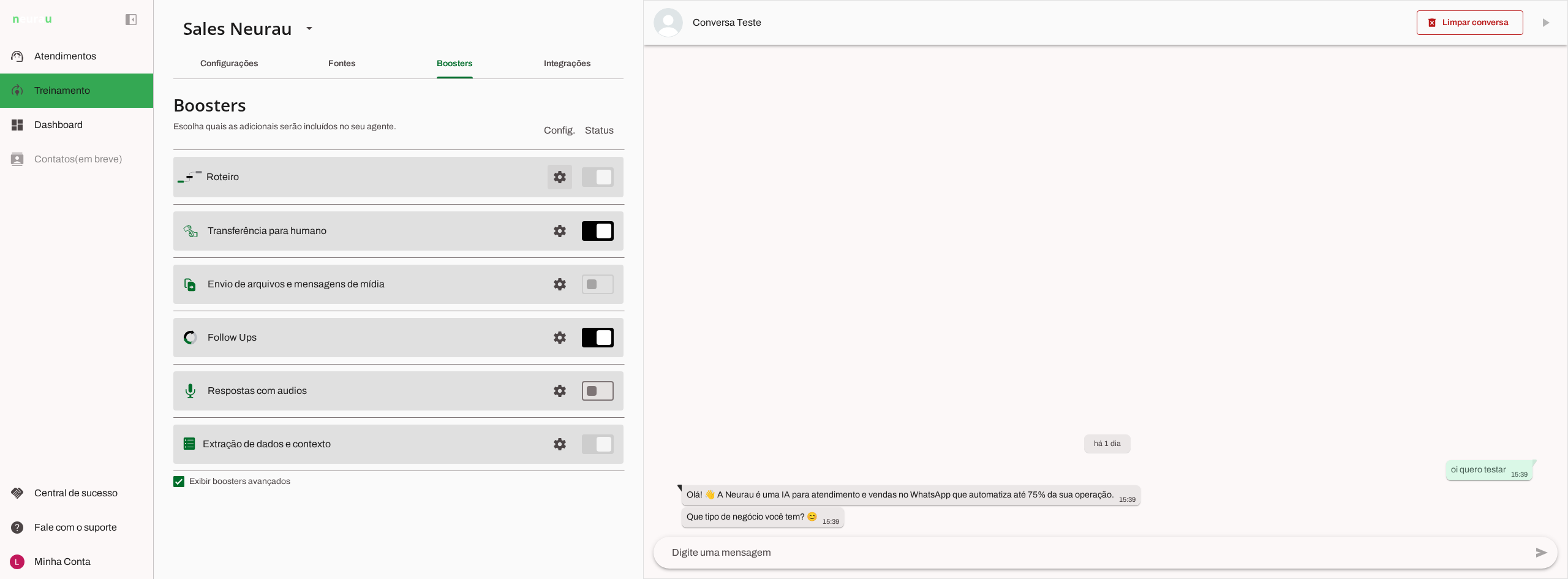
click at [555, 179] on span at bounding box center [560, 177] width 30 height 30
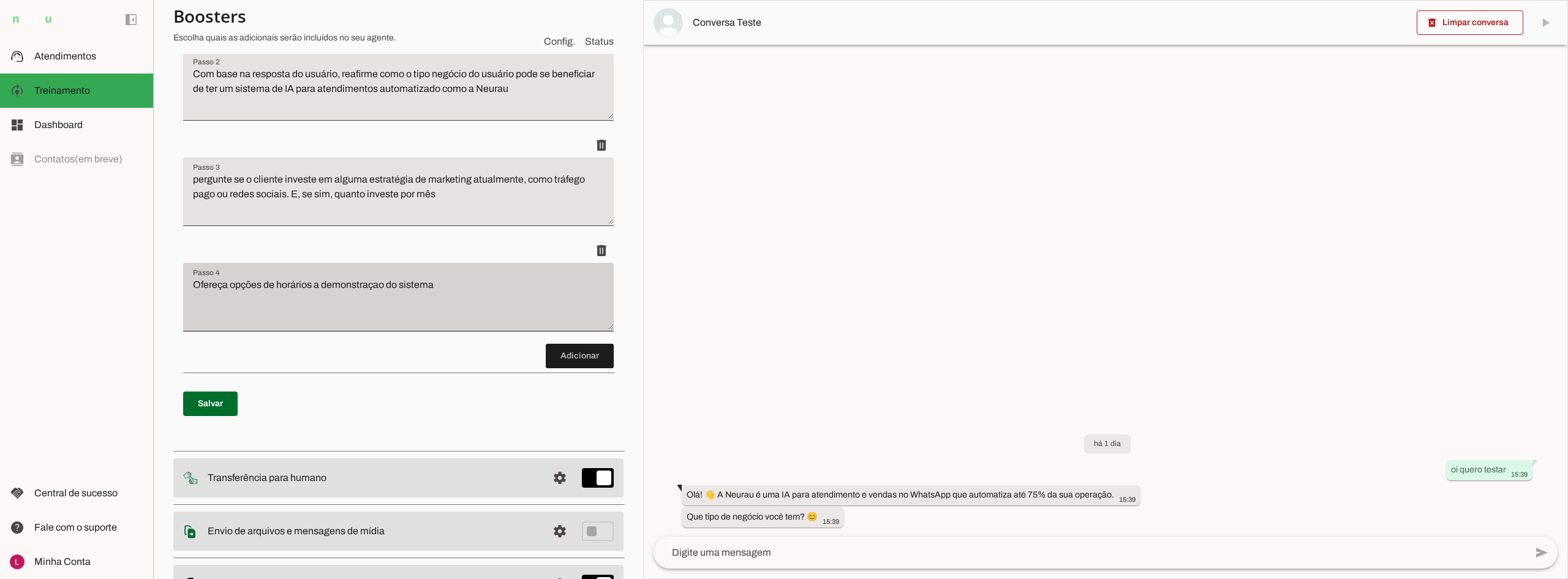
scroll to position [485, 0]
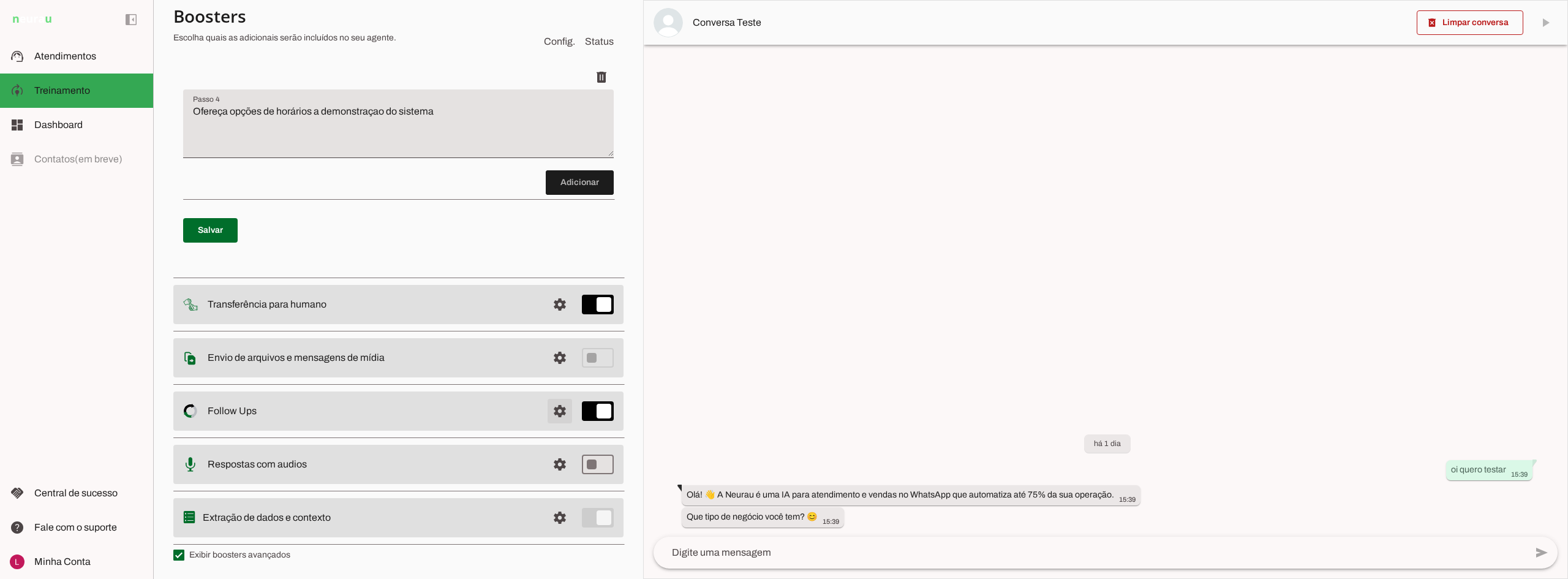
click at [551, 407] on span at bounding box center [560, 411] width 30 height 30
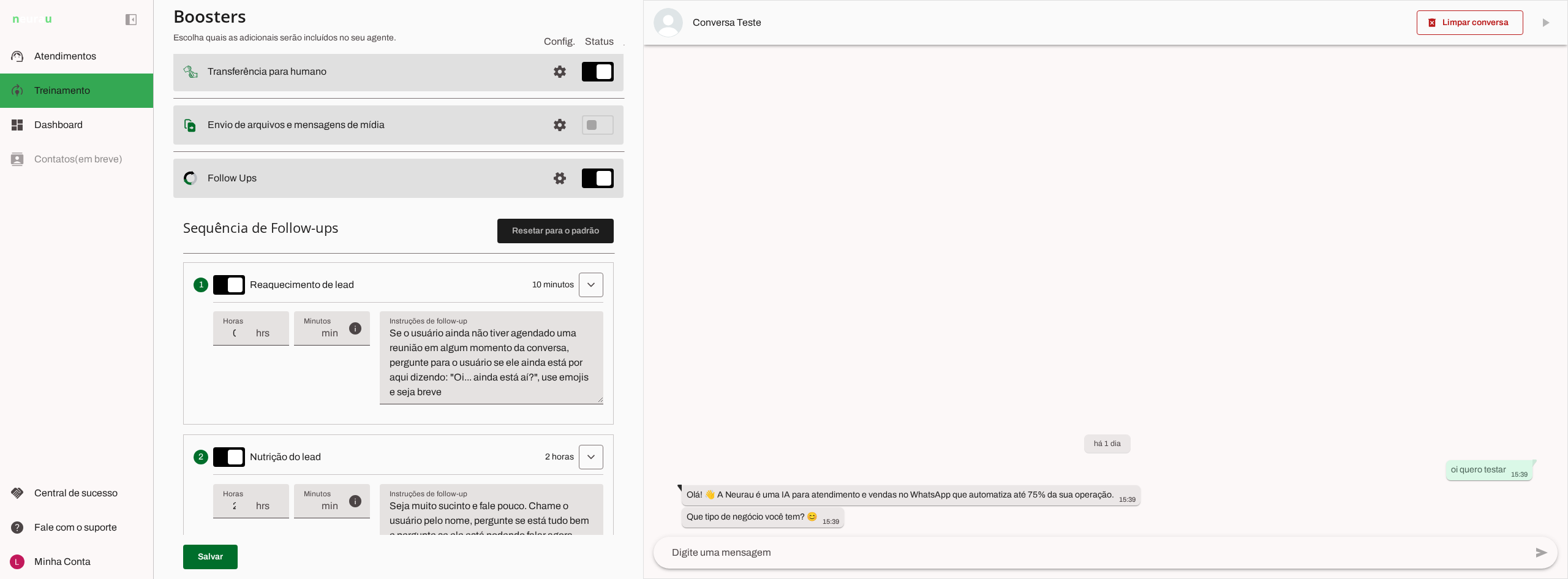
scroll to position [184, 0]
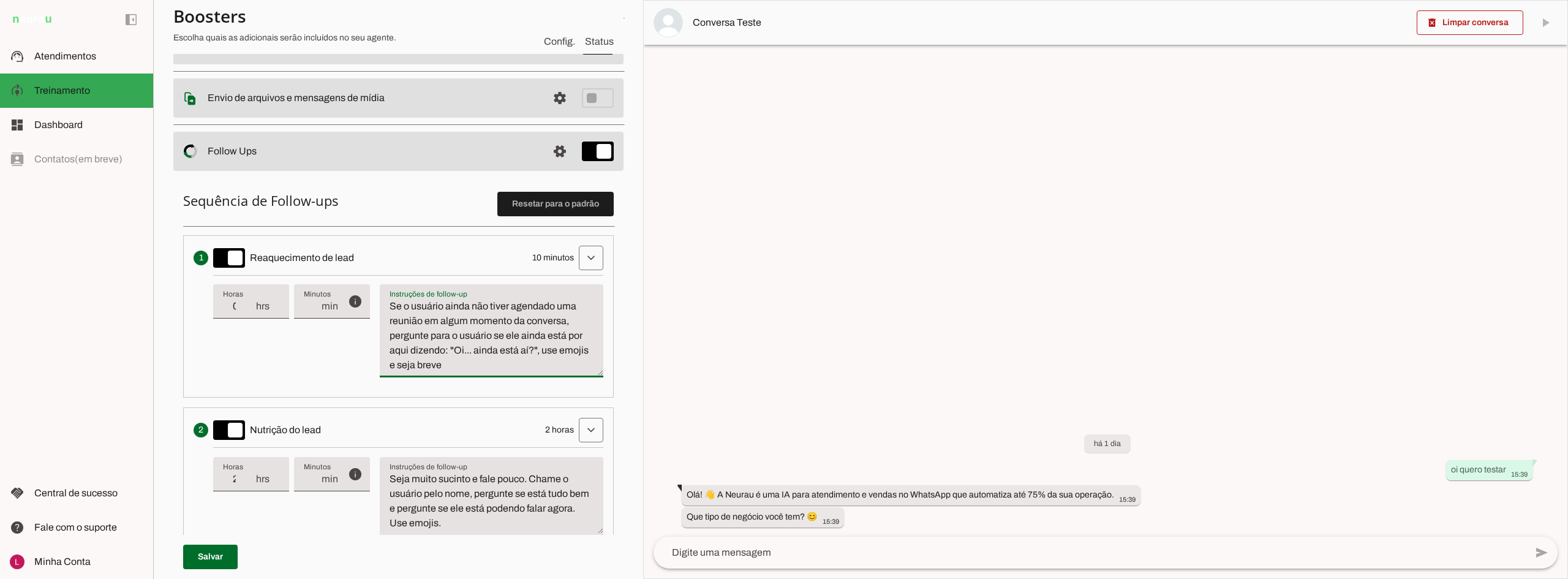
click at [490, 340] on textarea "Se o usuário ainda não tiver agendado uma reunião em algum momento da conversa,…" at bounding box center [491, 336] width 223 height 73
click at [544, 369] on textarea "Se o usuário ainda não tiver agendado uma reunião em algum momento da conversa,…" at bounding box center [491, 336] width 223 height 73
drag, startPoint x: 441, startPoint y: 352, endPoint x: 383, endPoint y: 336, distance: 60.2
click at [383, 336] on textarea "Se o usuário ainda não tiver agendado uma reunião em algum momento da conversa,…" at bounding box center [491, 336] width 223 height 73
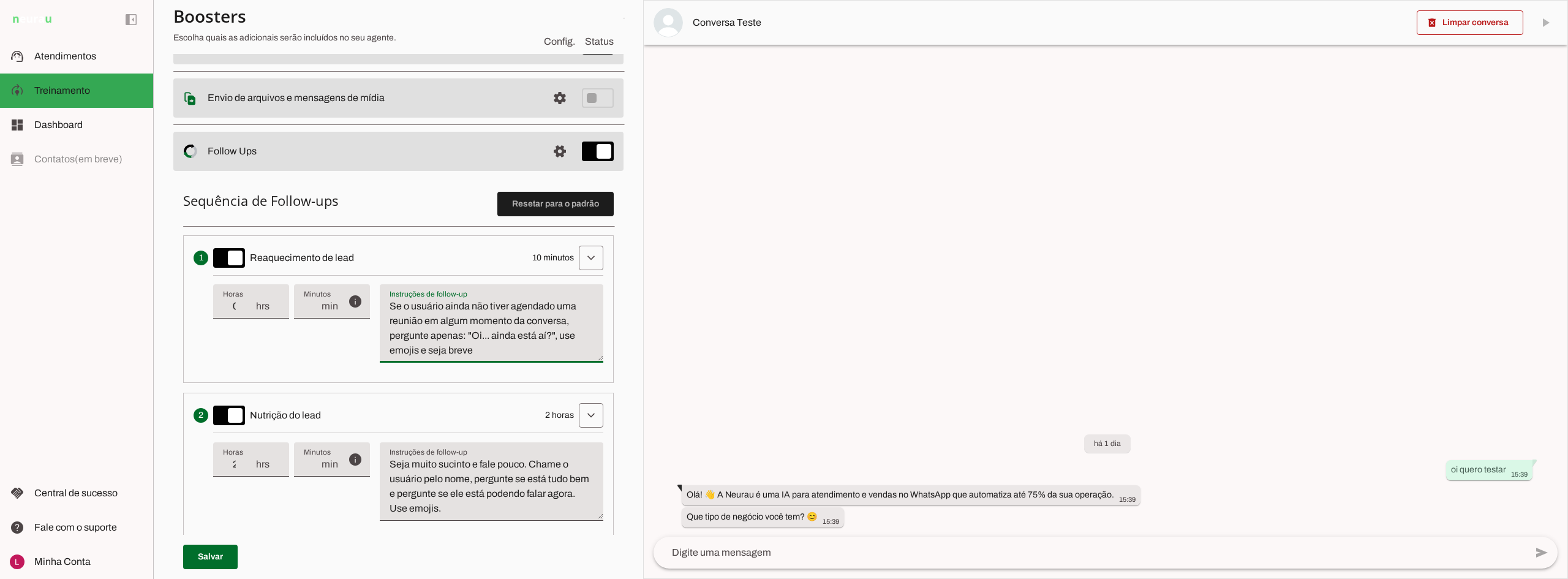
drag, startPoint x: 559, startPoint y: 343, endPoint x: 560, endPoint y: 330, distance: 13.0
click at [560, 330] on textarea "Se o usuário ainda não tiver agendado uma reunião em algum momento da conversa,…" at bounding box center [491, 328] width 223 height 59
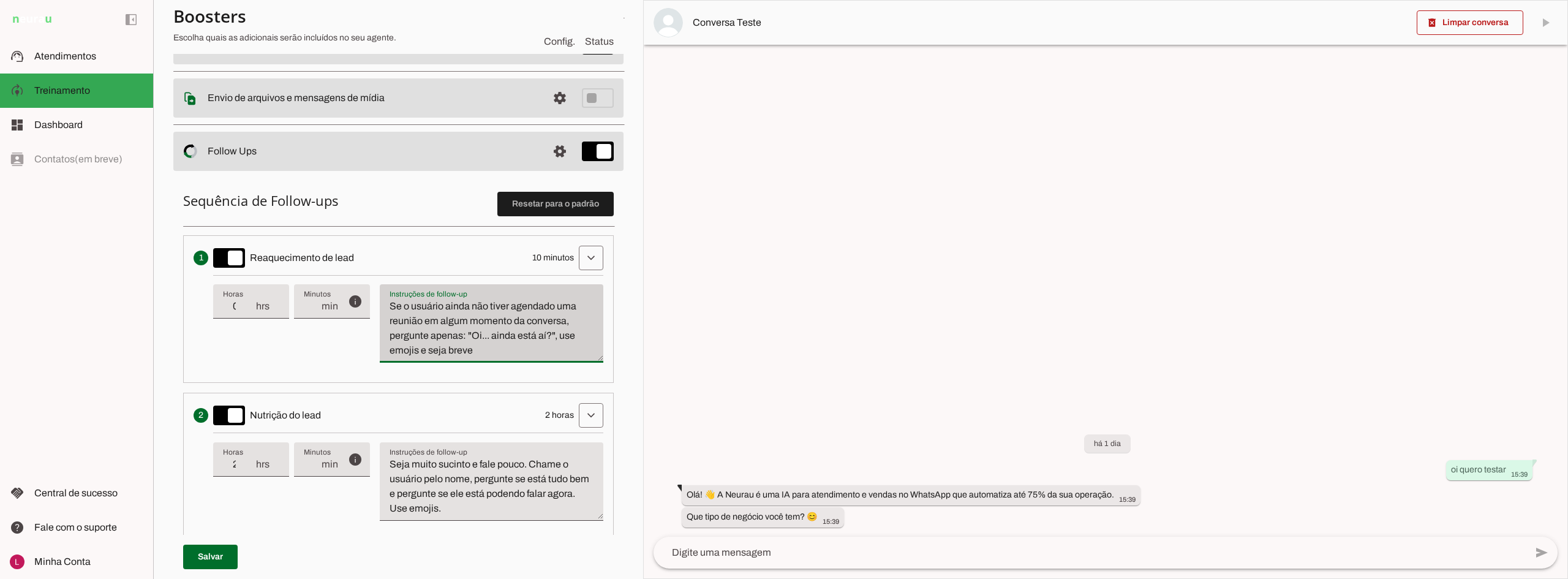
drag, startPoint x: 560, startPoint y: 330, endPoint x: 561, endPoint y: 359, distance: 29.0
click at [561, 359] on div "Se o usuário ainda não tiver agendado uma reunião em algum momento da conversa,…" at bounding box center [491, 323] width 223 height 79
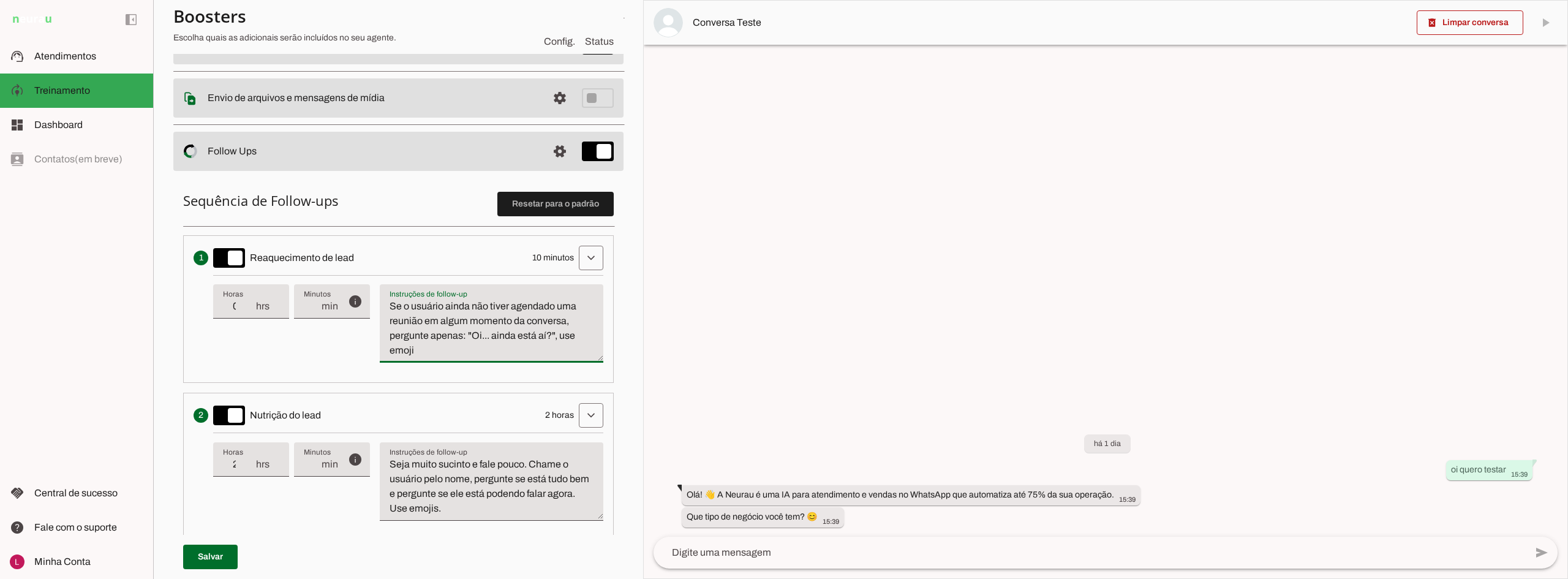
click at [562, 339] on textarea "Se o usuário ainda não tiver agendado uma reunião em algum momento da conversa,…" at bounding box center [491, 328] width 223 height 59
click at [575, 336] on textarea "Se o usuário ainda não tiver agendado uma reunião em algum momento da conversa,…" at bounding box center [491, 328] width 223 height 59
type textarea "Se o usuário ainda não tiver agendado uma reunião em algum momento da conversa,…"
type md-filled-text-field "Se o usuário ainda não tiver agendado uma reunião em algum momento da conversa,…"
click at [207, 549] on span at bounding box center [210, 557] width 55 height 30
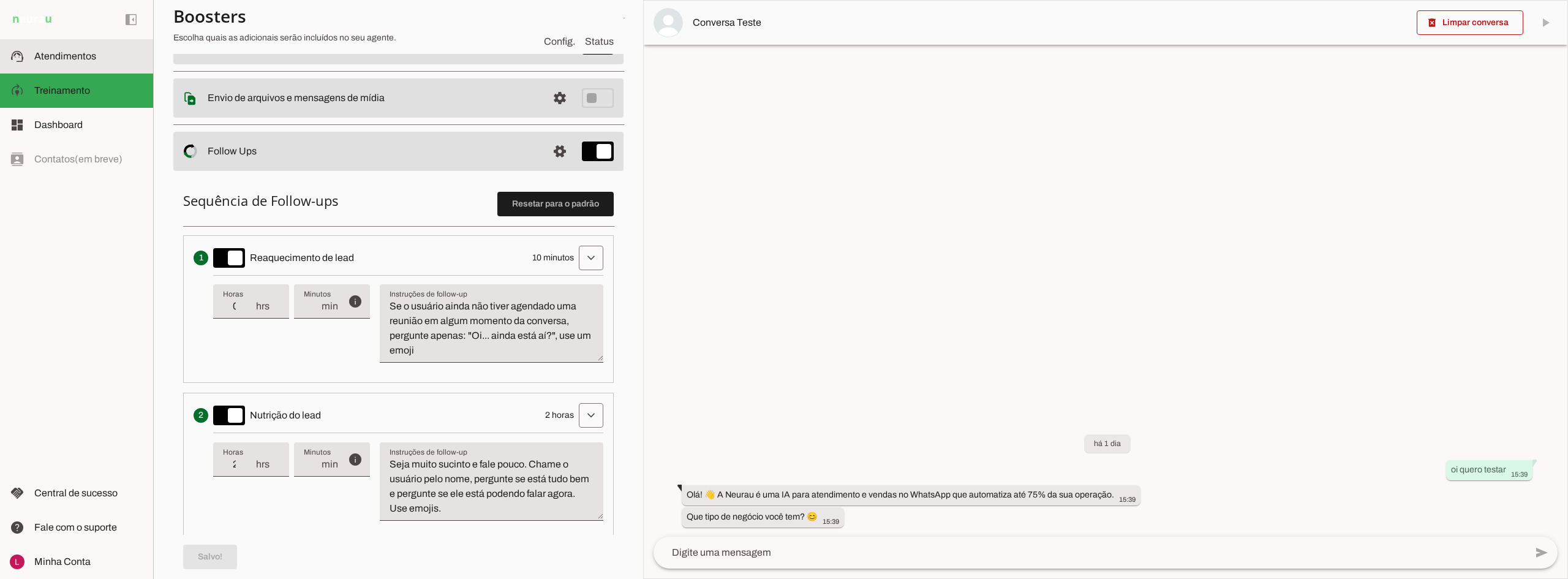
click at [67, 33] on md-item "left_panel_open left_panel_close" at bounding box center [76, 19] width 153 height 39
click at [88, 73] on md-item "support_agent Atendimentos Atendimentos" at bounding box center [76, 56] width 153 height 34
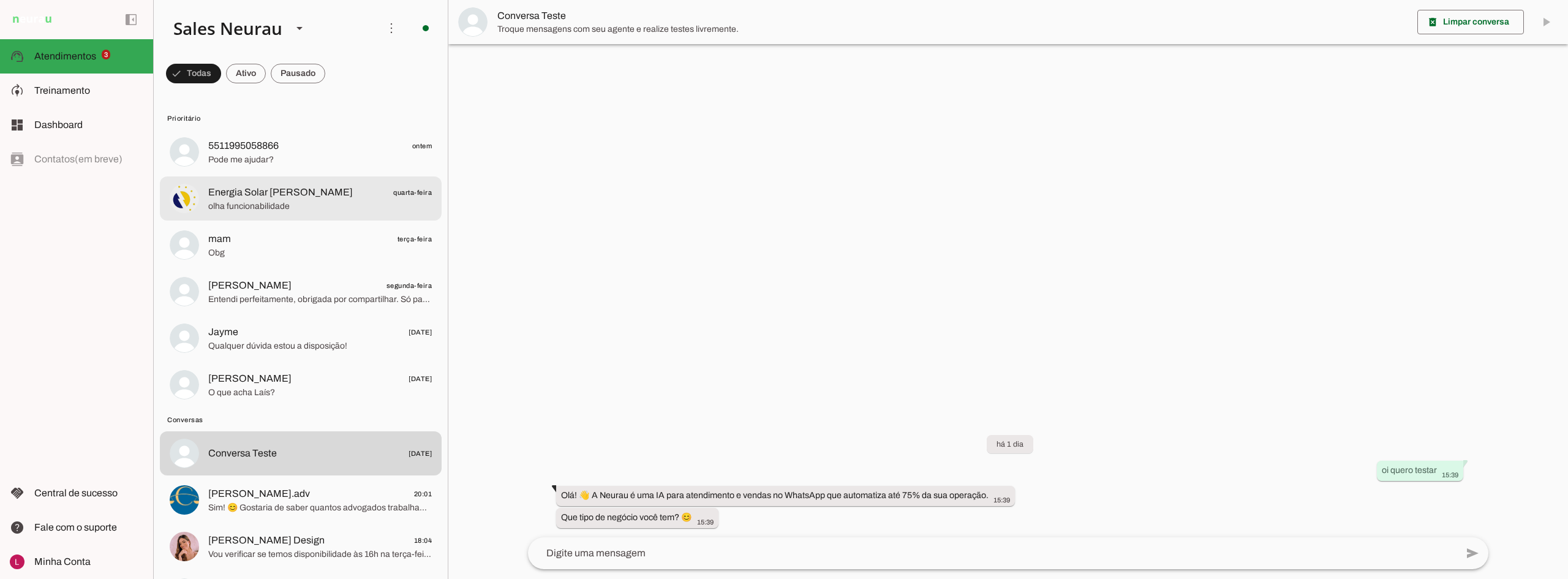
click at [289, 201] on span "olha funcionabilidade" at bounding box center [319, 207] width 223 height 12
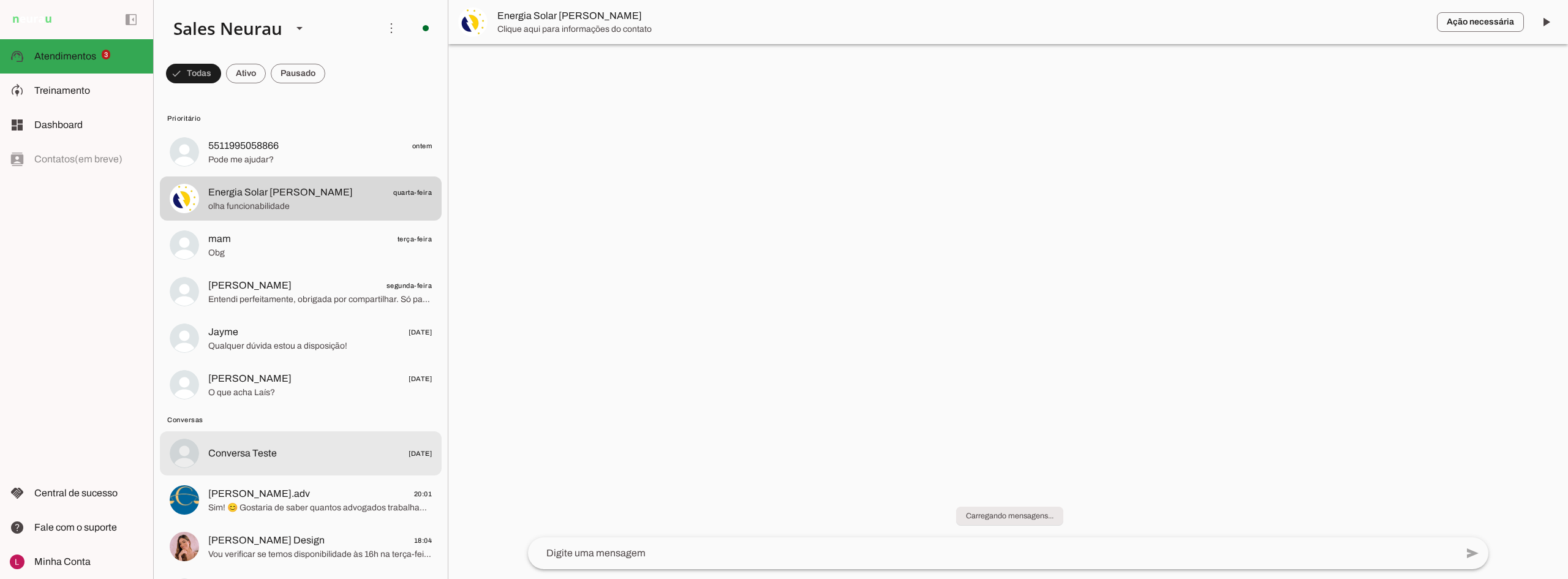
click at [269, 494] on span "[PERSON_NAME].adv" at bounding box center [258, 494] width 101 height 14
